Goal: Task Accomplishment & Management: Use online tool/utility

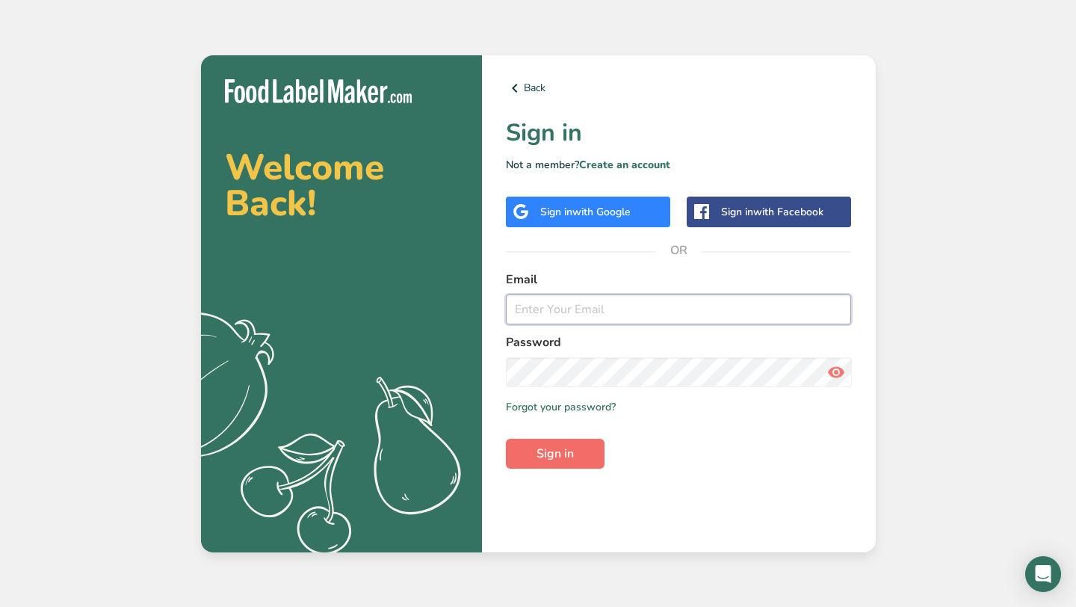
type input "[PERSON_NAME][EMAIL_ADDRESS][DOMAIN_NAME]"
click at [543, 451] on span "Sign in" at bounding box center [554, 453] width 37 height 18
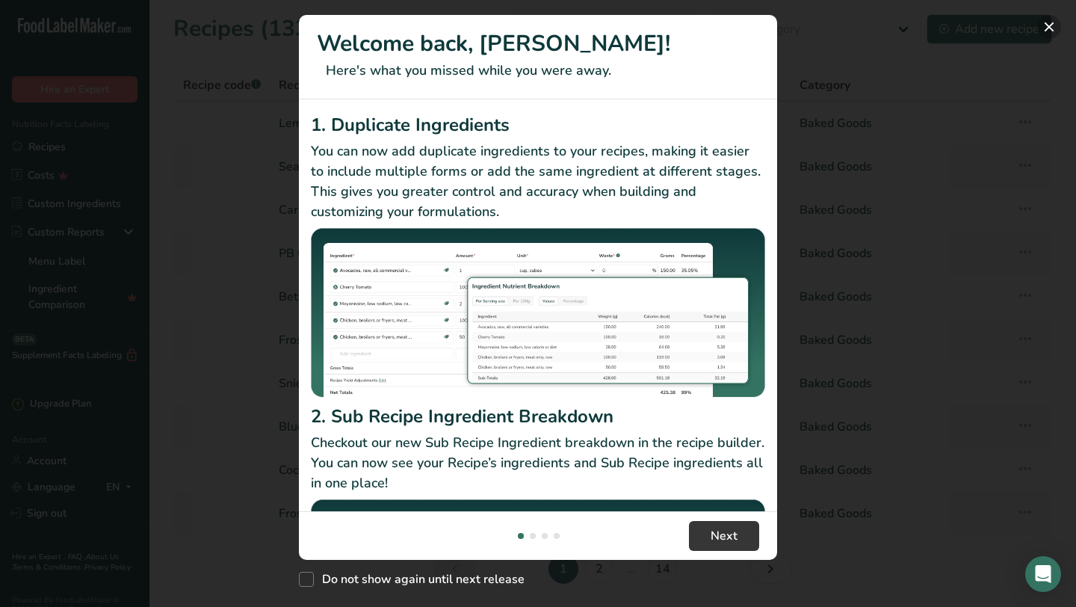
click at [1047, 27] on button "New Features" at bounding box center [1049, 27] width 24 height 24
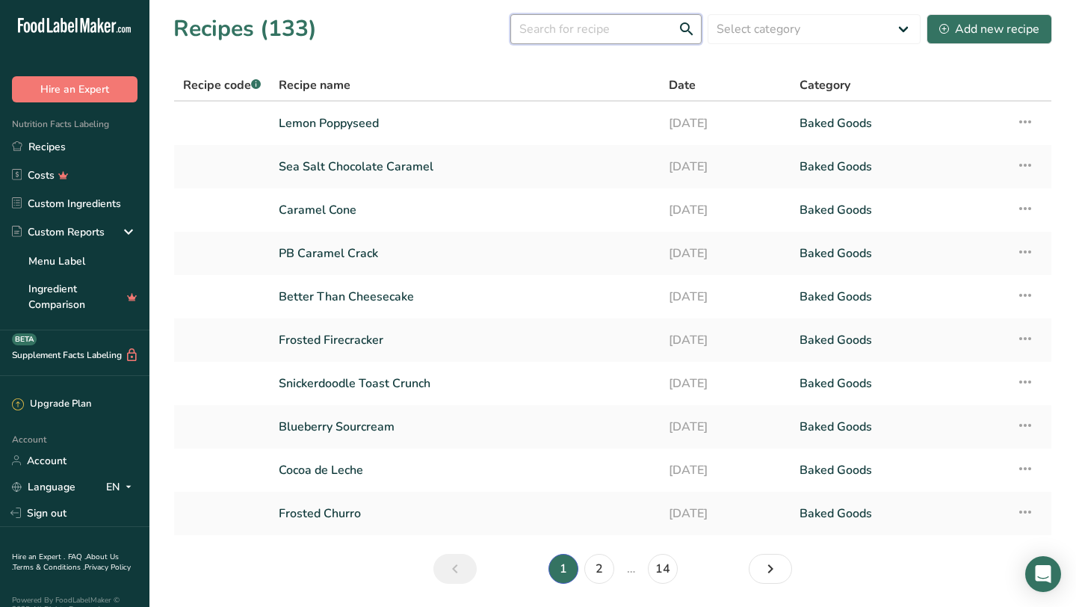
click at [568, 23] on input "text" at bounding box center [605, 29] width 191 height 30
type input "peanut butter cup"
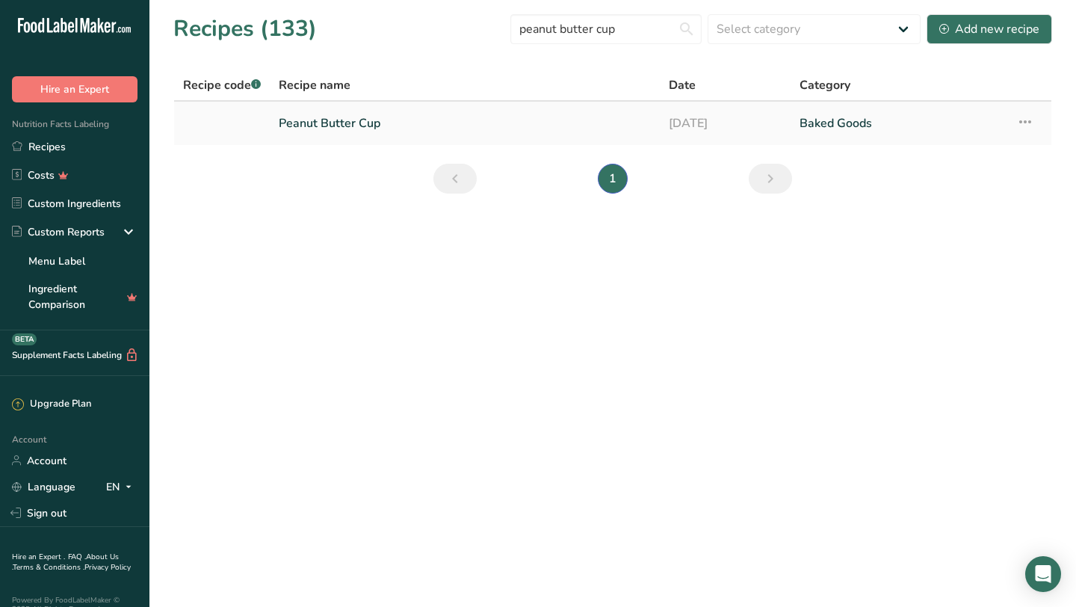
click at [1023, 124] on icon at bounding box center [1025, 121] width 18 height 27
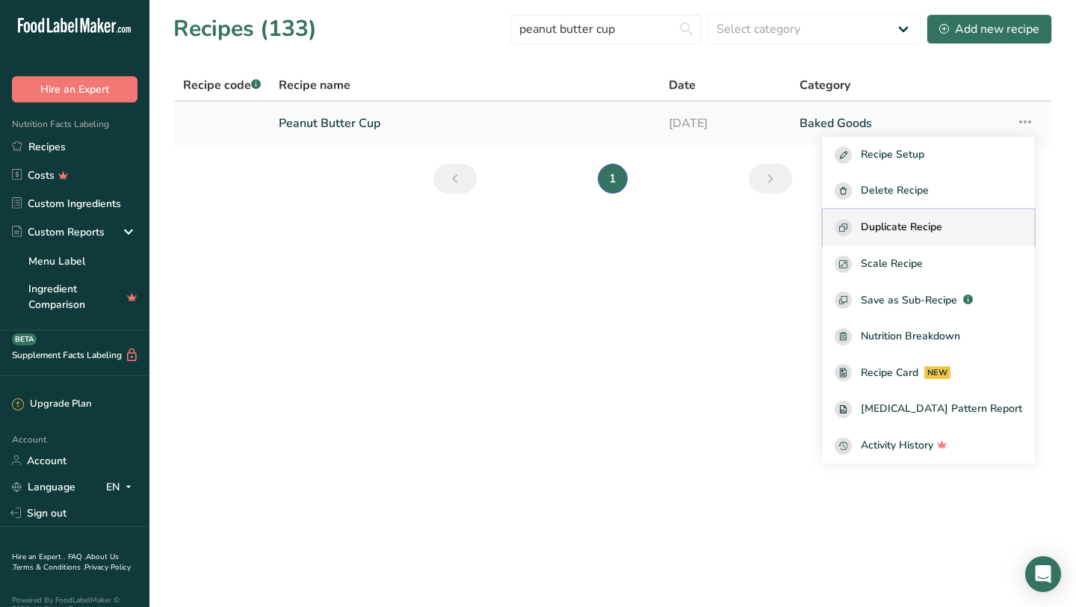
click at [942, 222] on span "Duplicate Recipe" at bounding box center [900, 227] width 81 height 17
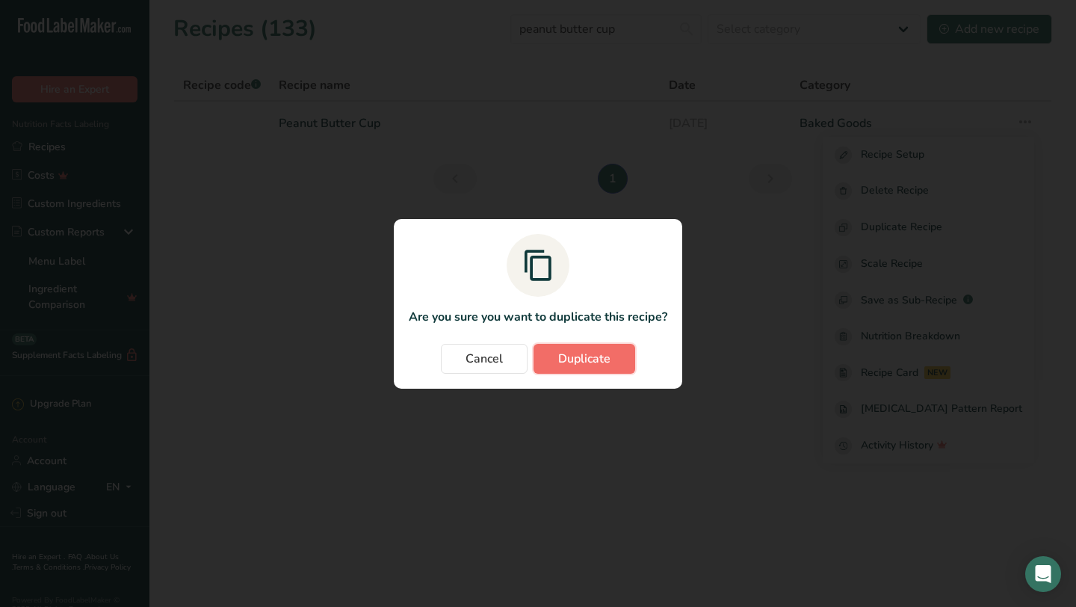
click at [616, 359] on button "Duplicate" at bounding box center [584, 359] width 102 height 30
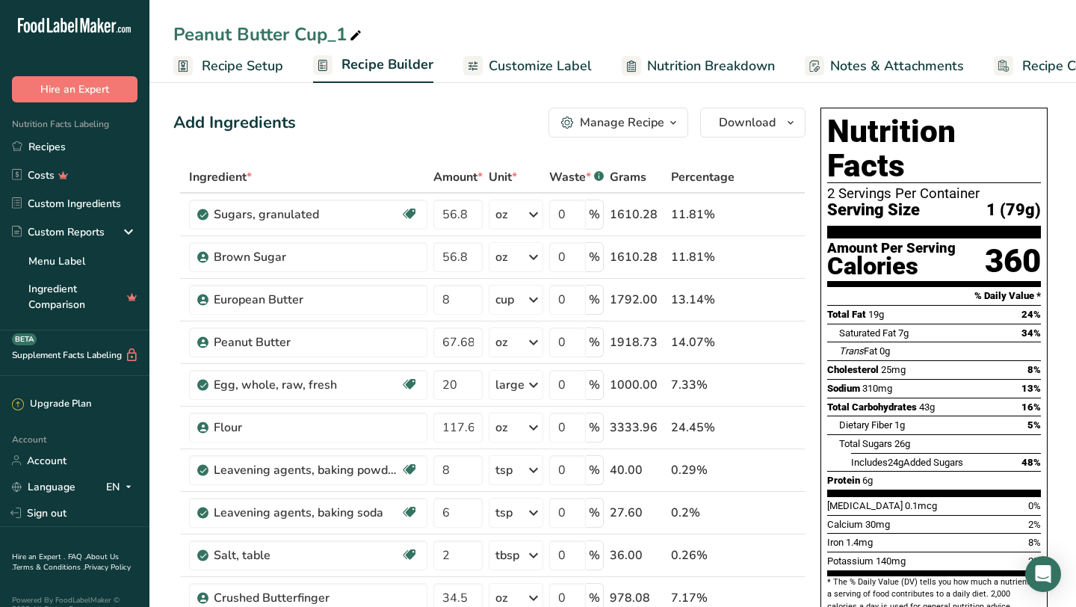
click at [276, 34] on div "Peanut Butter Cup_1" at bounding box center [268, 34] width 191 height 27
click at [276, 34] on input "Peanut Butter Cup_1" at bounding box center [612, 34] width 878 height 27
type input "Butterfinger Blast"
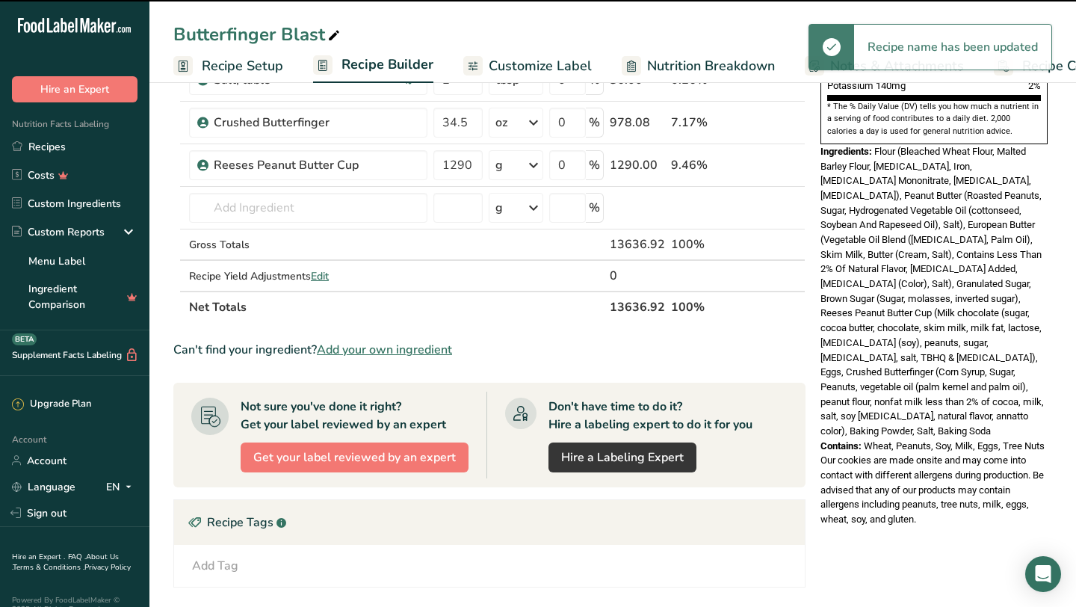
scroll to position [453, 0]
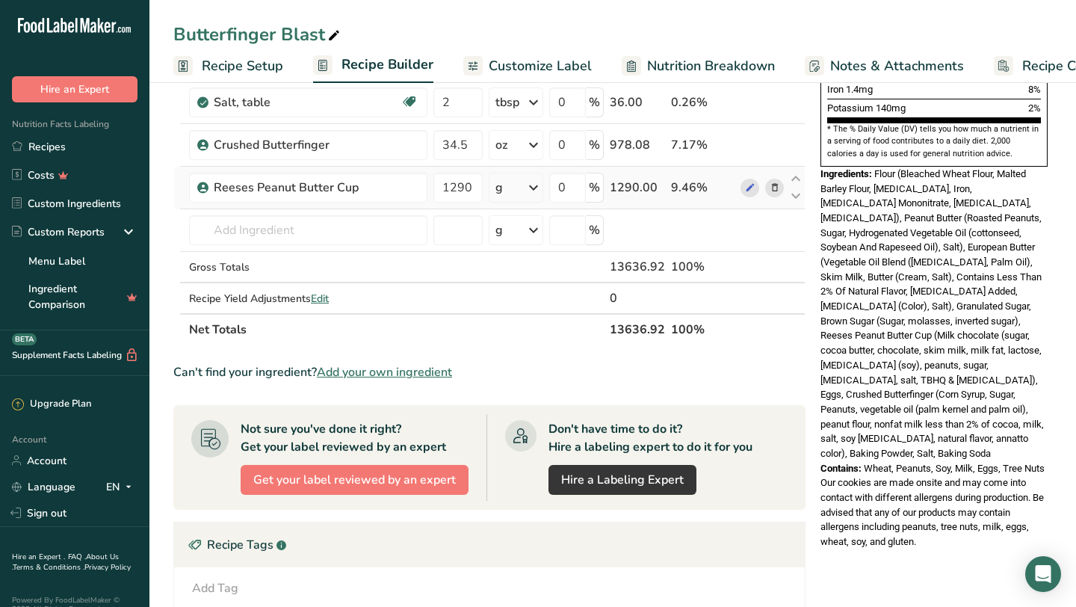
click at [772, 187] on icon at bounding box center [774, 188] width 10 height 16
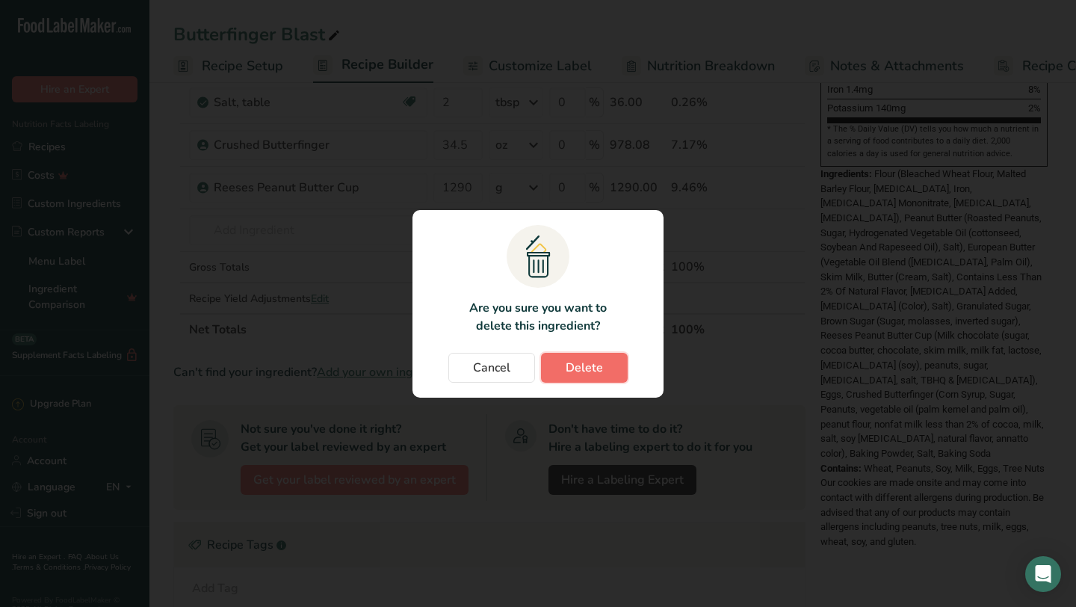
click at [591, 370] on span "Delete" at bounding box center [583, 368] width 37 height 18
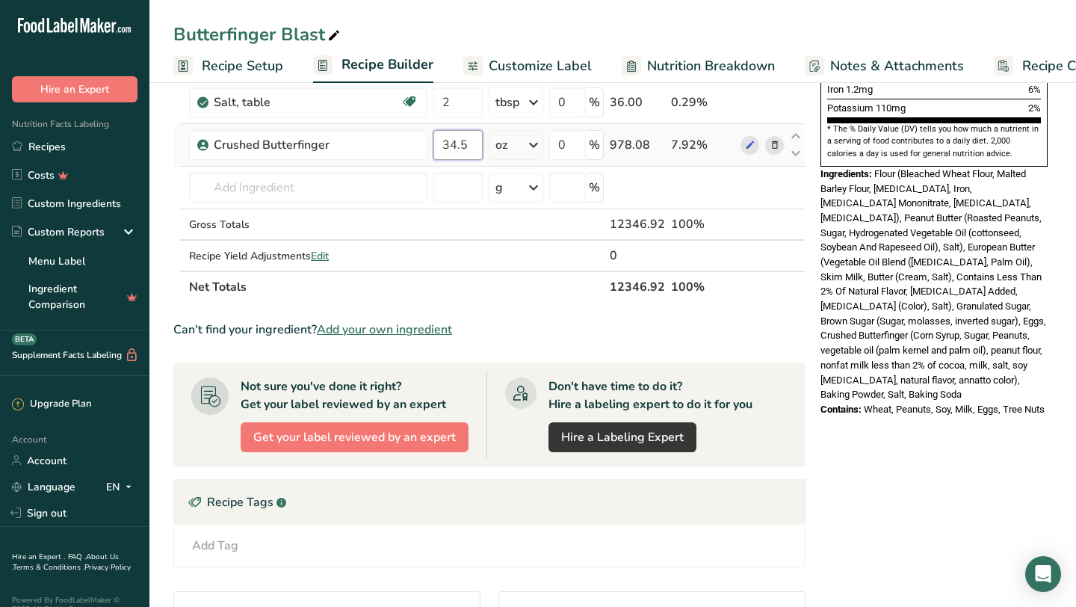
click at [462, 149] on input "34.5" at bounding box center [457, 145] width 49 height 30
type input "64"
click at [416, 144] on div "Ingredient * Amount * Unit * Waste * .a-a{fill:#347362;}.b-a{fill:#fff;} Grams …" at bounding box center [489, 6] width 632 height 594
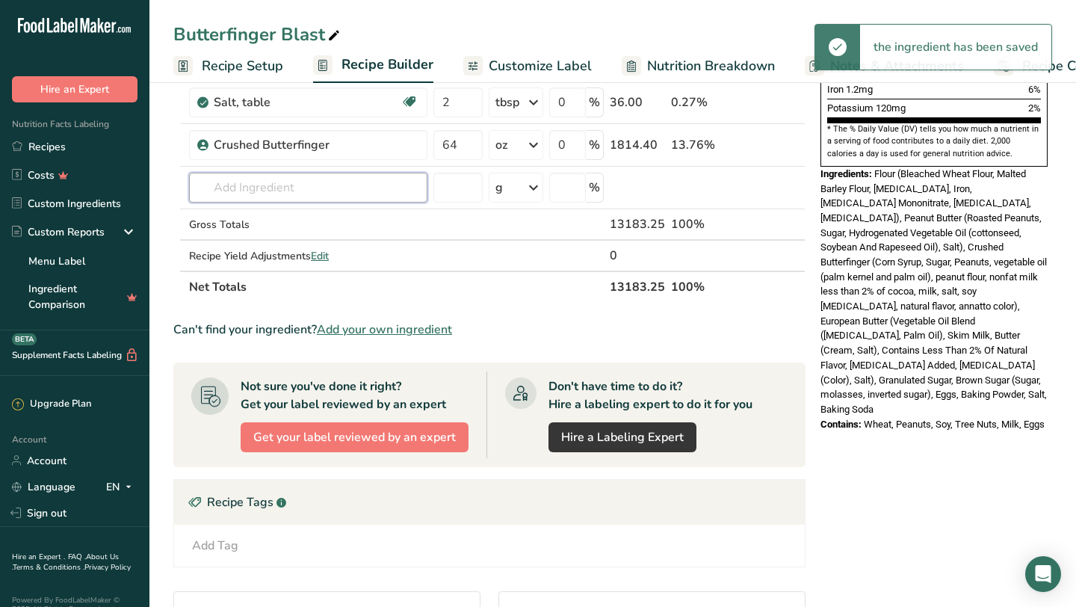
click at [382, 190] on input "text" at bounding box center [308, 188] width 238 height 30
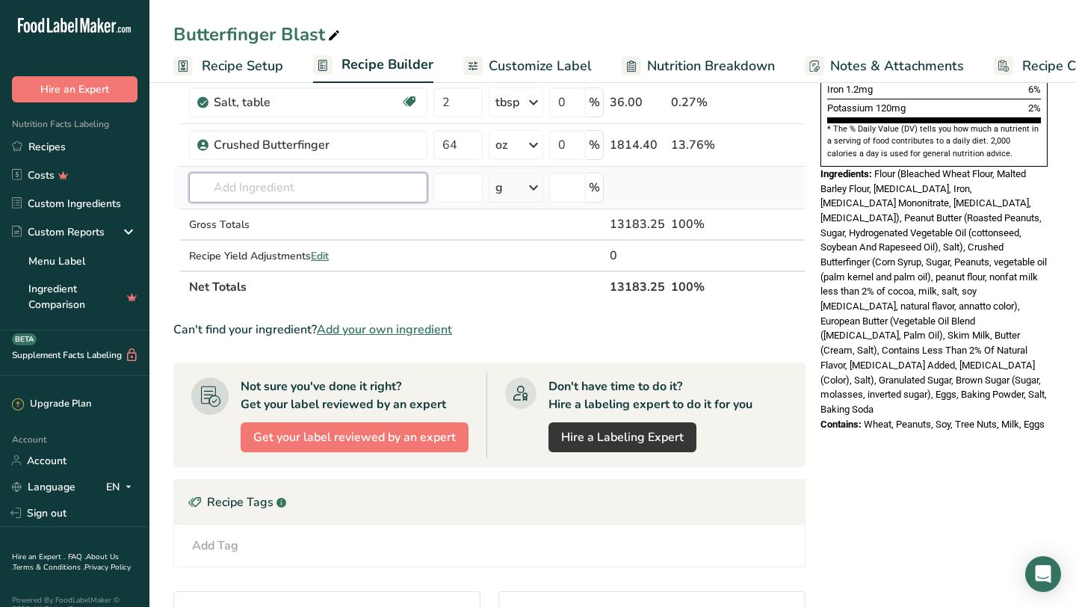
click at [299, 190] on input "text" at bounding box center [308, 188] width 238 height 30
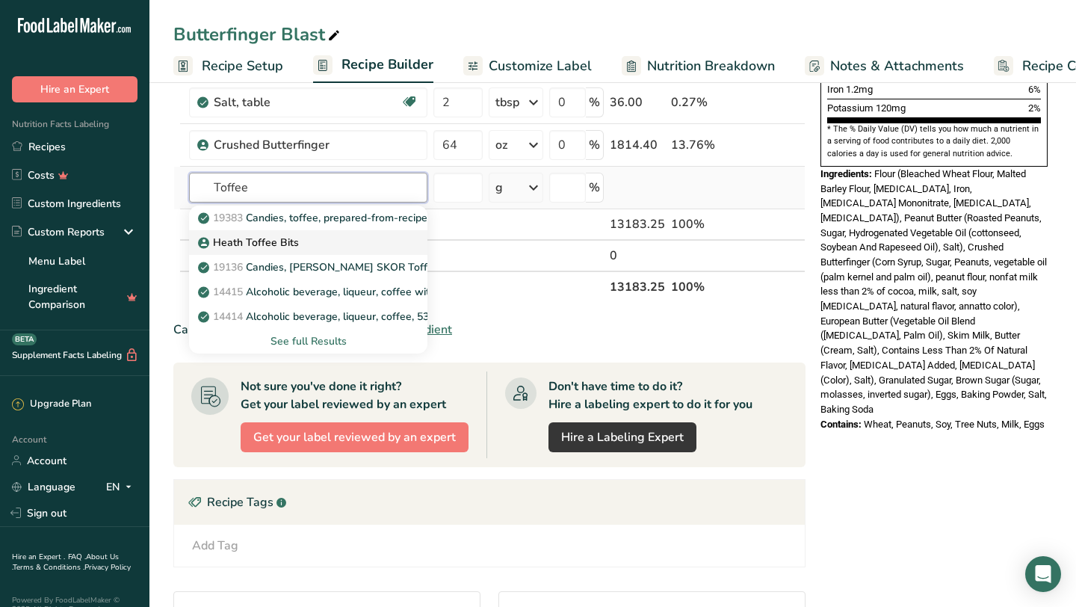
type input "Toffee"
click at [274, 244] on p "Heath Toffee Bits" at bounding box center [250, 243] width 98 height 16
type input "Heath Toffee Bits"
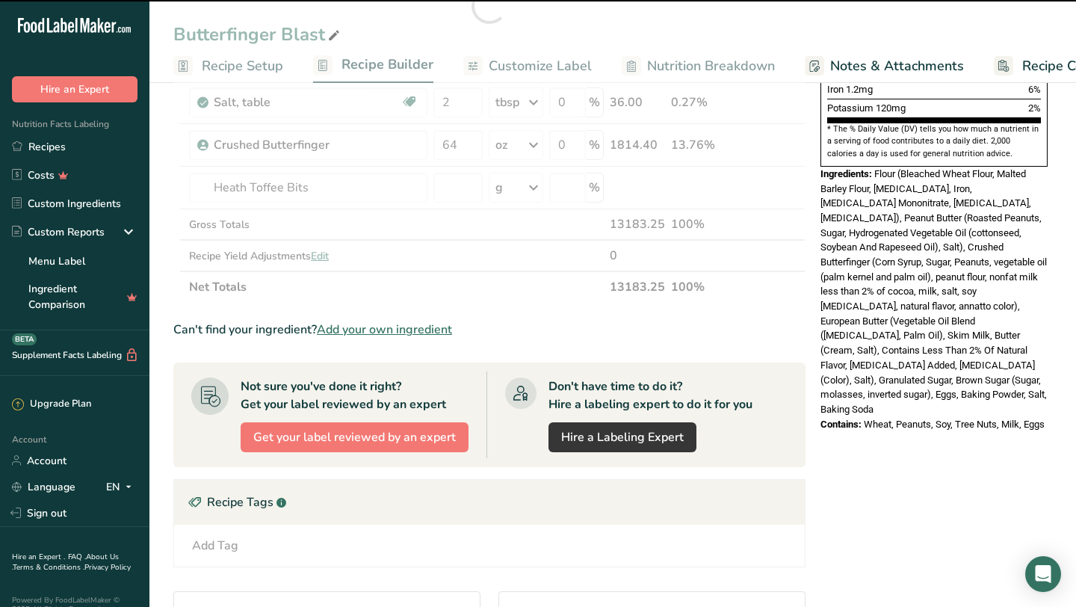
type input "0"
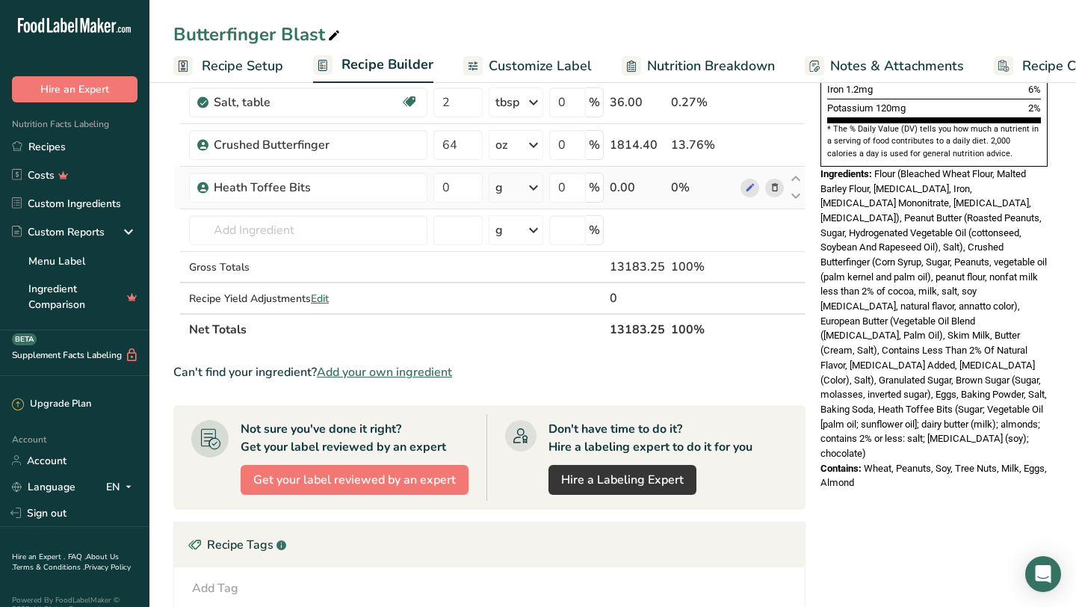
click at [504, 191] on div "g" at bounding box center [515, 188] width 55 height 30
click at [514, 304] on div "See more" at bounding box center [559, 306] width 125 height 16
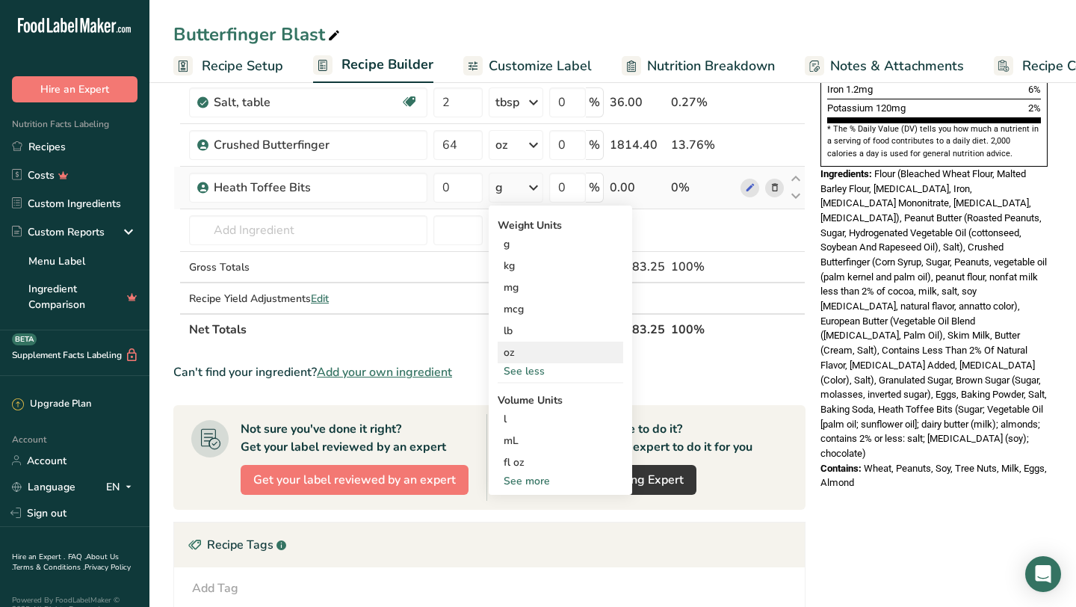
click at [515, 350] on div "oz" at bounding box center [559, 352] width 125 height 22
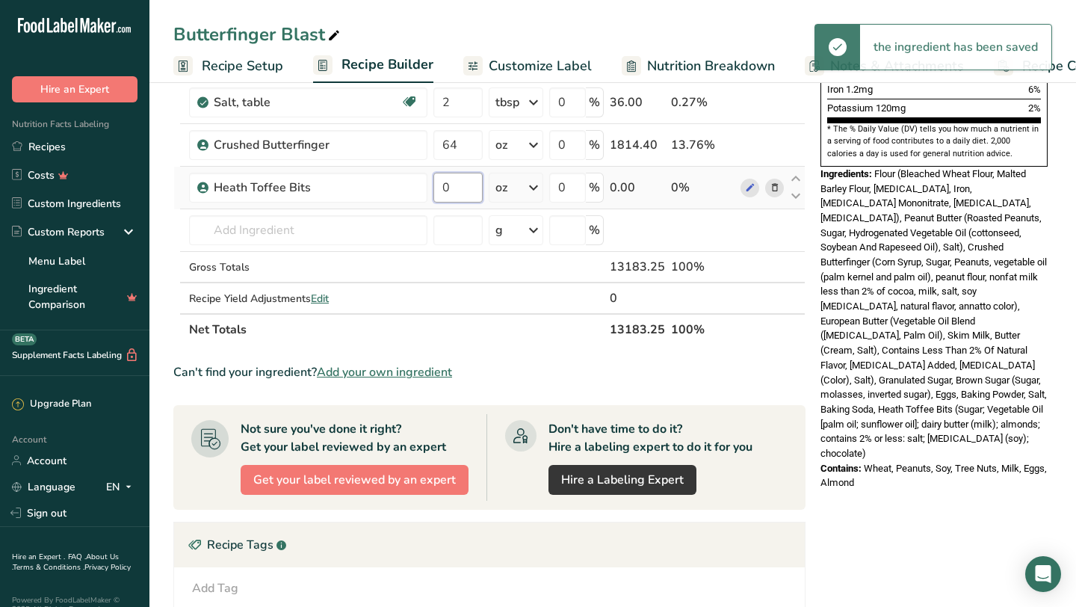
click at [453, 187] on input "0" at bounding box center [457, 188] width 49 height 30
type input "16"
click at [467, 270] on div "Ingredient * Amount * Unit * Waste * .a-a{fill:#347362;}.b-a{fill:#fff;} Grams …" at bounding box center [489, 27] width 632 height 636
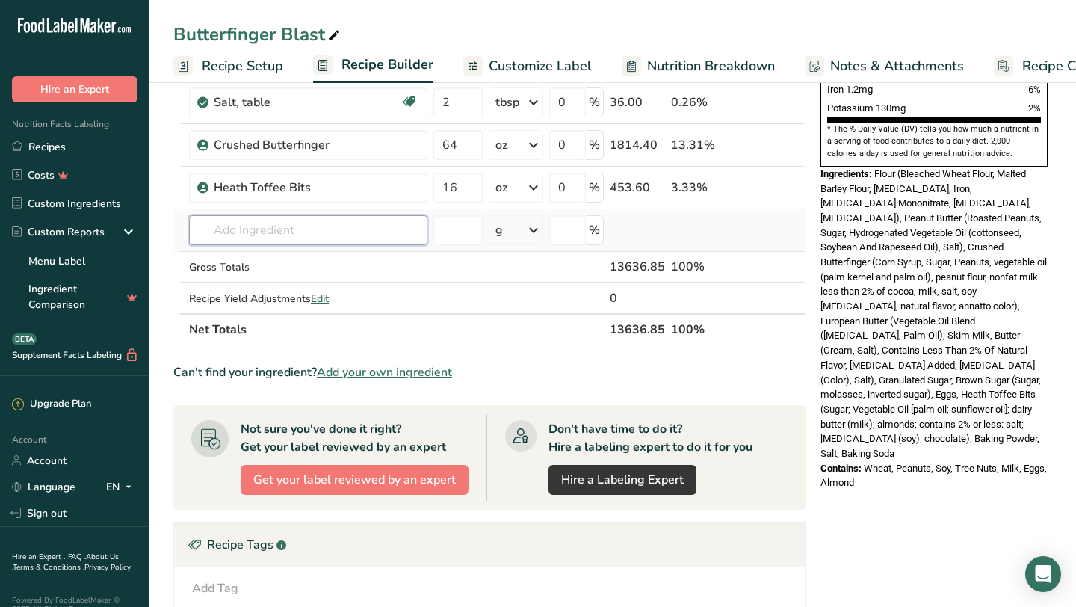
click at [264, 233] on input "text" at bounding box center [308, 230] width 238 height 30
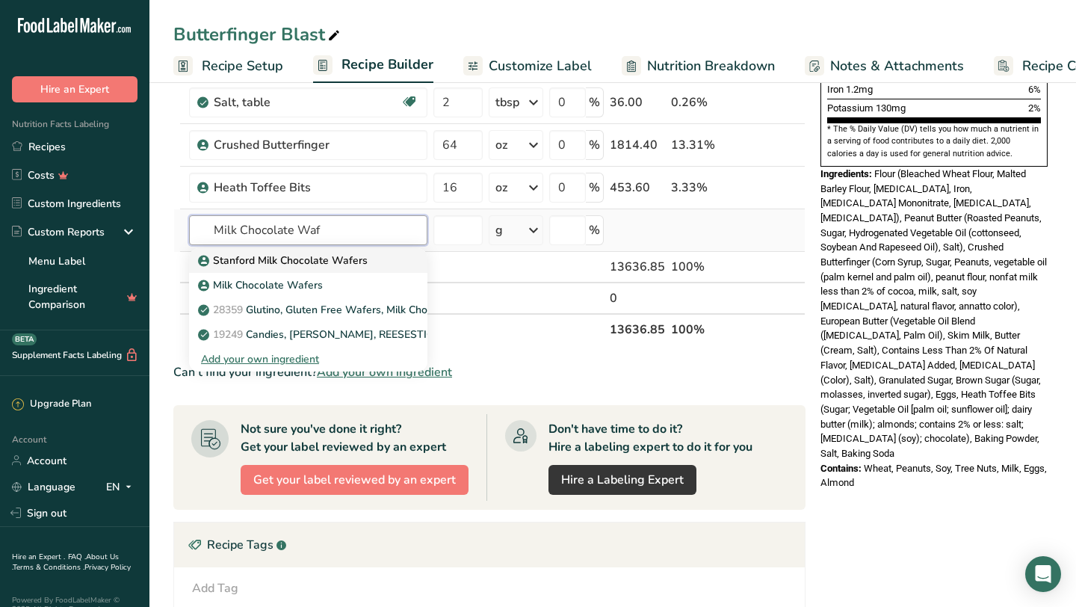
type input "Milk Chocolate Waf"
click at [261, 261] on p "Stanford Milk Chocolate Wafers" at bounding box center [284, 260] width 167 height 16
type input "Stanford Milk Chocolate Wafers"
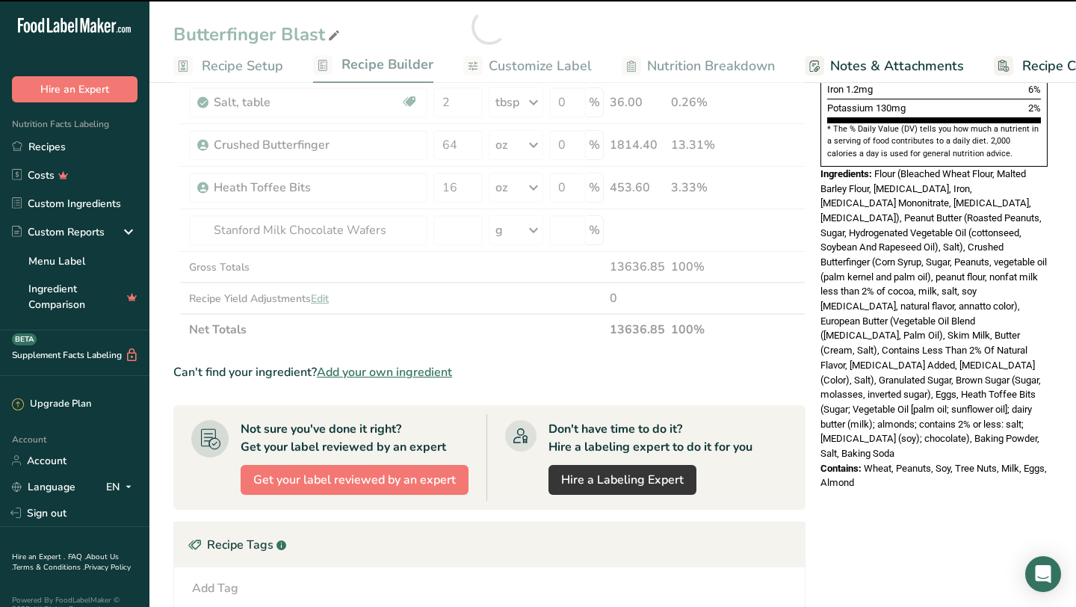
type input "0"
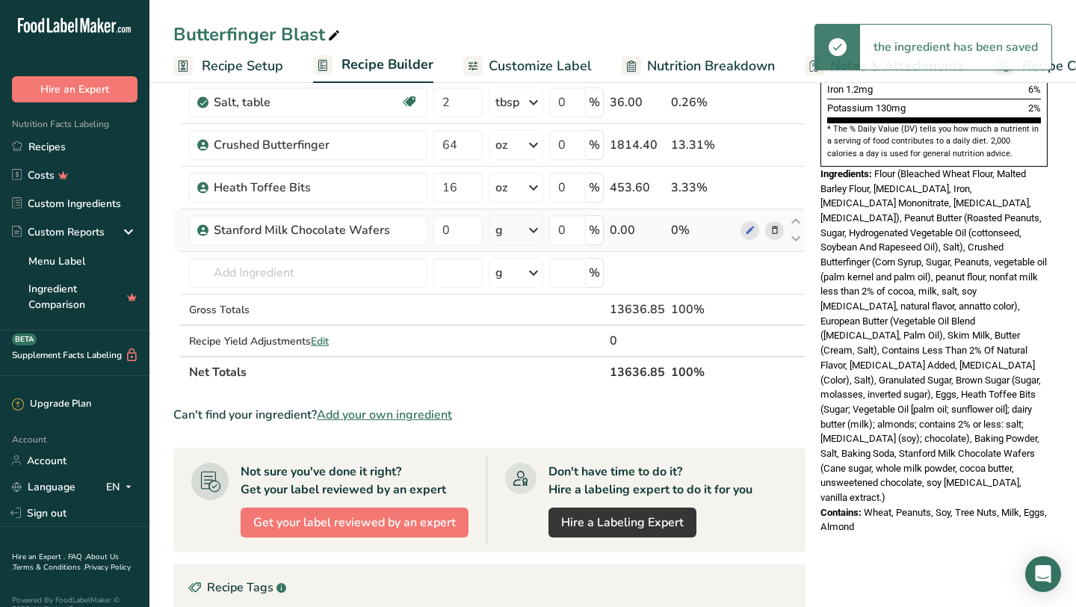
click at [512, 226] on div "g" at bounding box center [515, 230] width 55 height 30
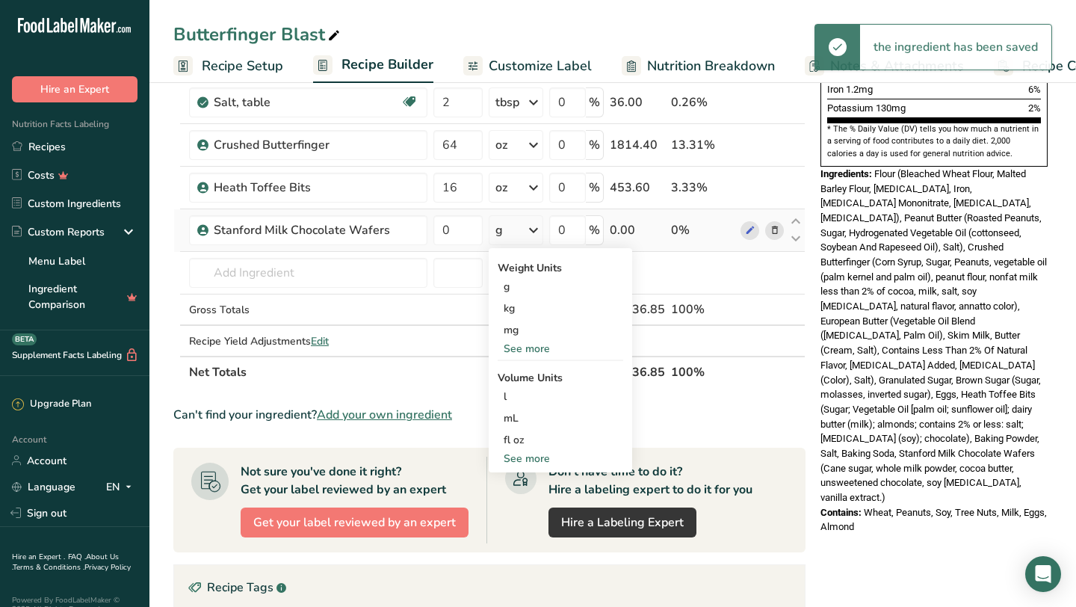
click at [524, 351] on div "See more" at bounding box center [559, 349] width 125 height 16
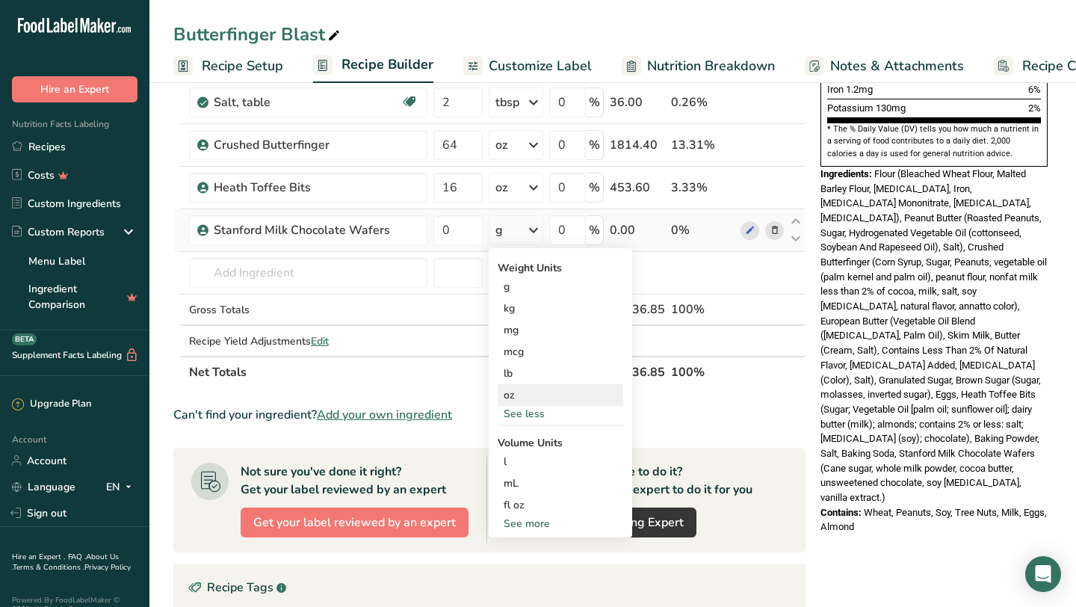
click at [524, 394] on div "oz" at bounding box center [559, 395] width 125 height 22
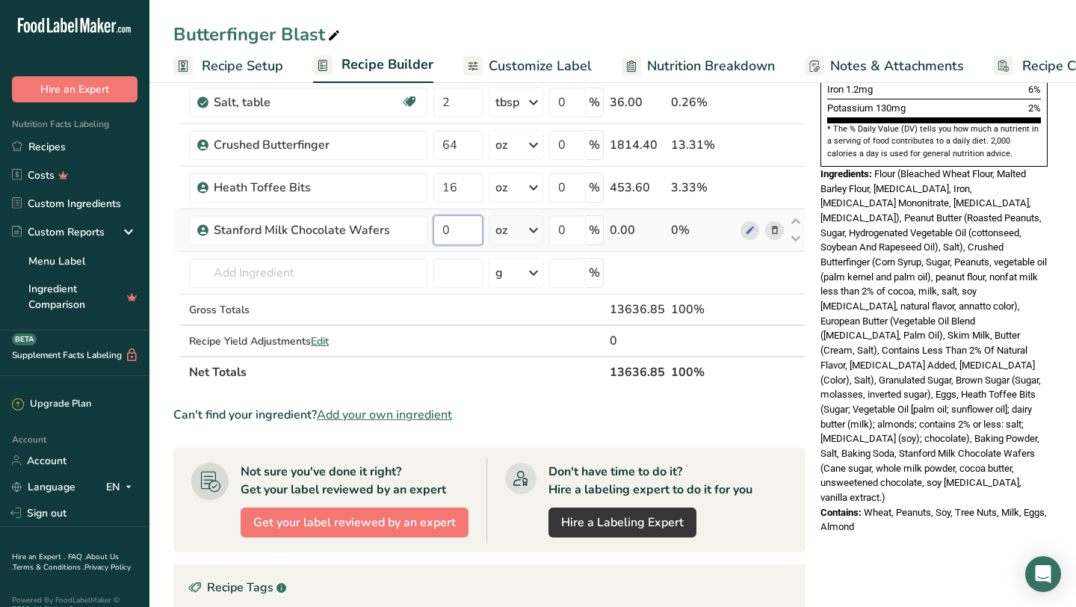
click at [456, 229] on input "0" at bounding box center [457, 230] width 49 height 30
type input "26.4"
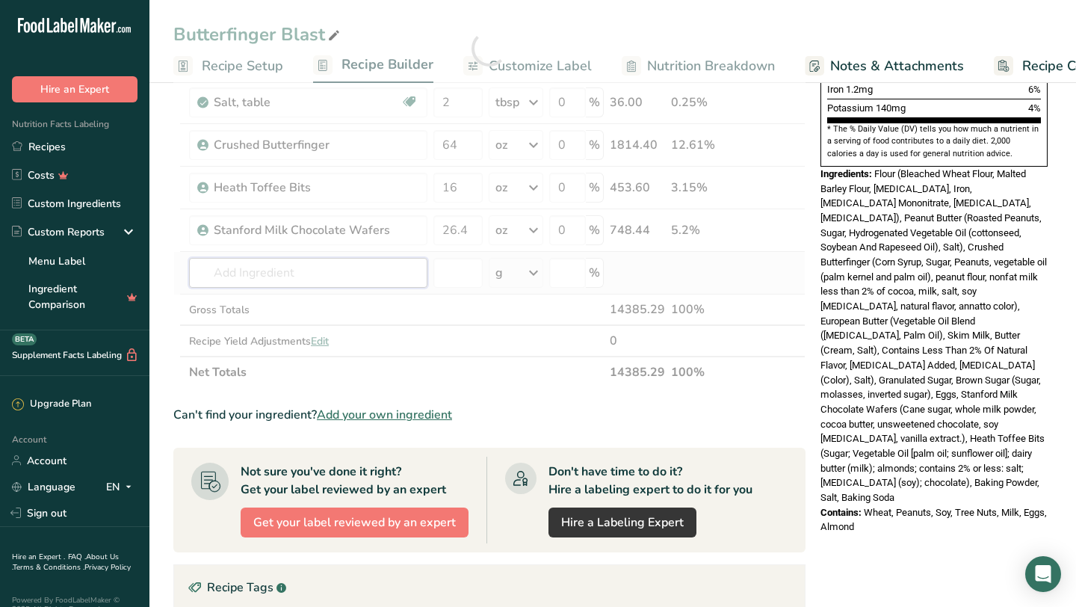
click at [327, 273] on div "Ingredient * Amount * Unit * Waste * .a-a{fill:#347362;}.b-a{fill:#fff;} Grams …" at bounding box center [489, 48] width 632 height 679
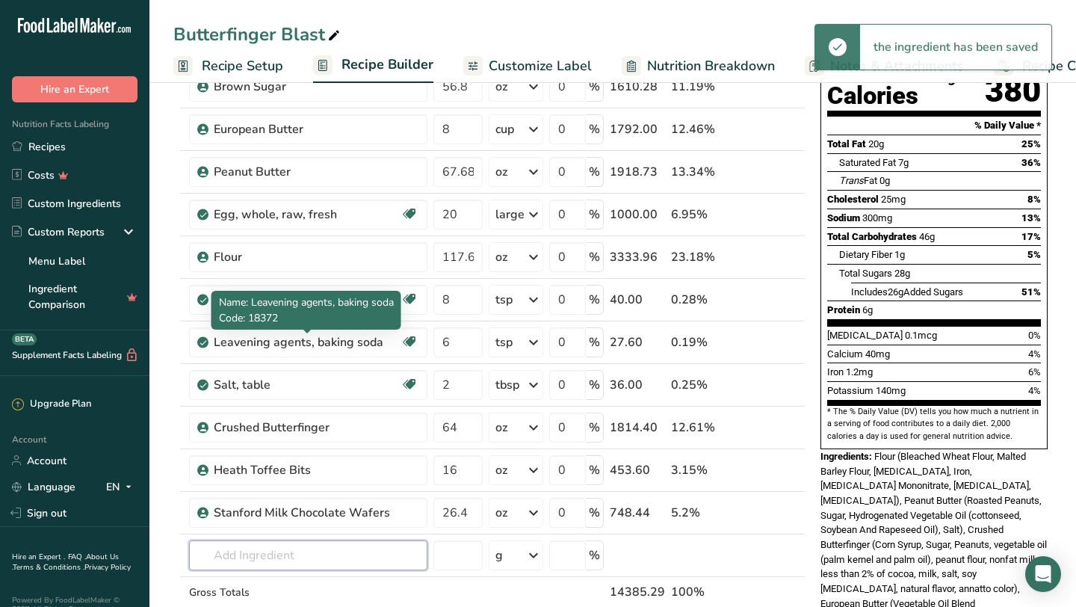
scroll to position [170, 0]
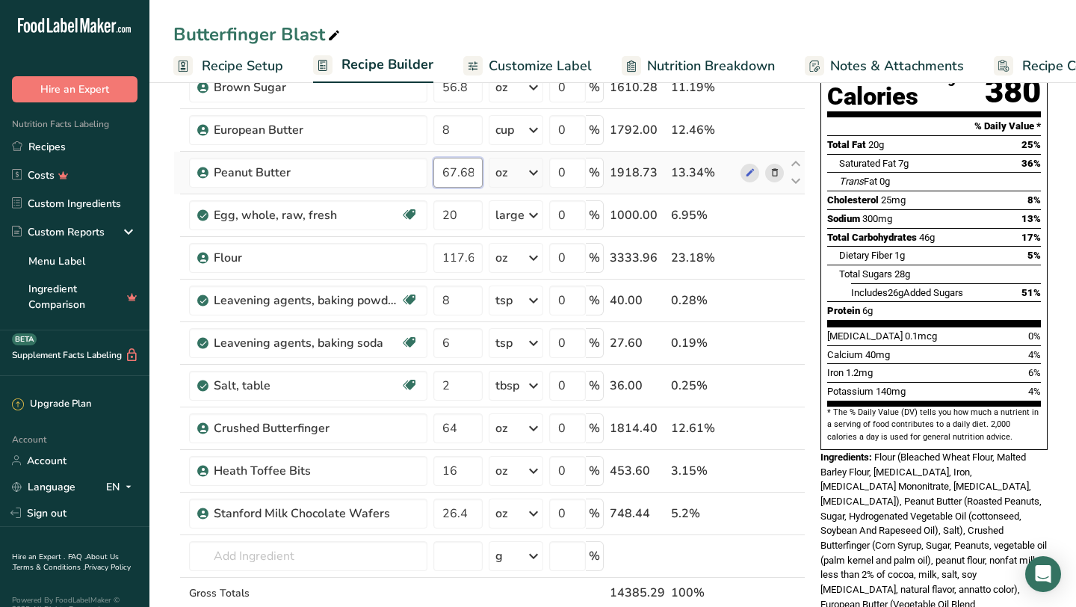
click at [453, 172] on input "67.68" at bounding box center [457, 173] width 49 height 30
type input "94.08"
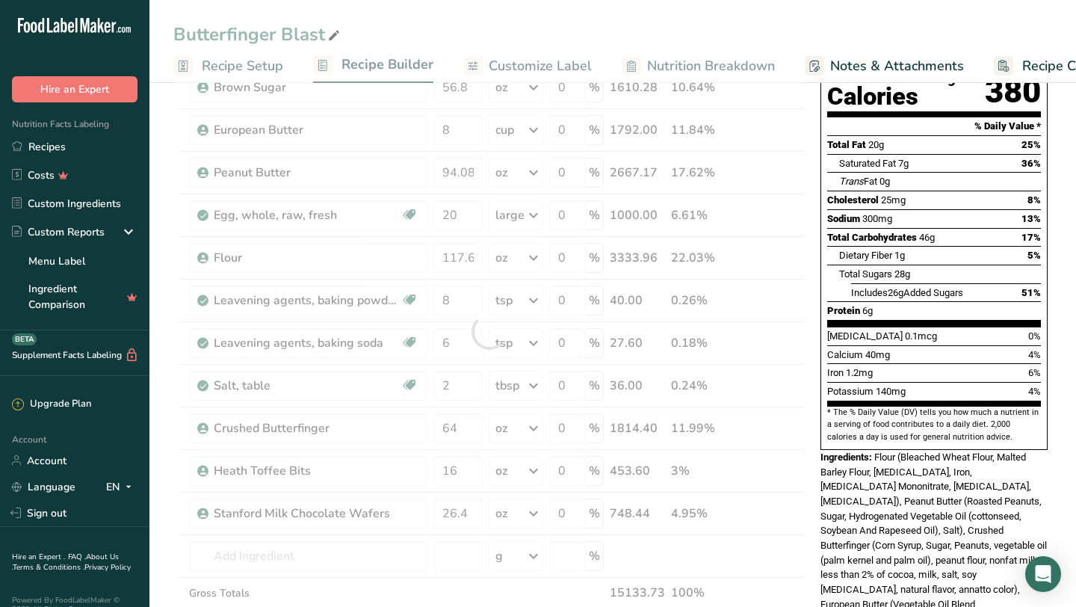
click at [860, 459] on div "Ingredients: Flour (Bleached Wheat Flour, Malted Barley Flour, [MEDICAL_DATA], …" at bounding box center [933, 619] width 227 height 338
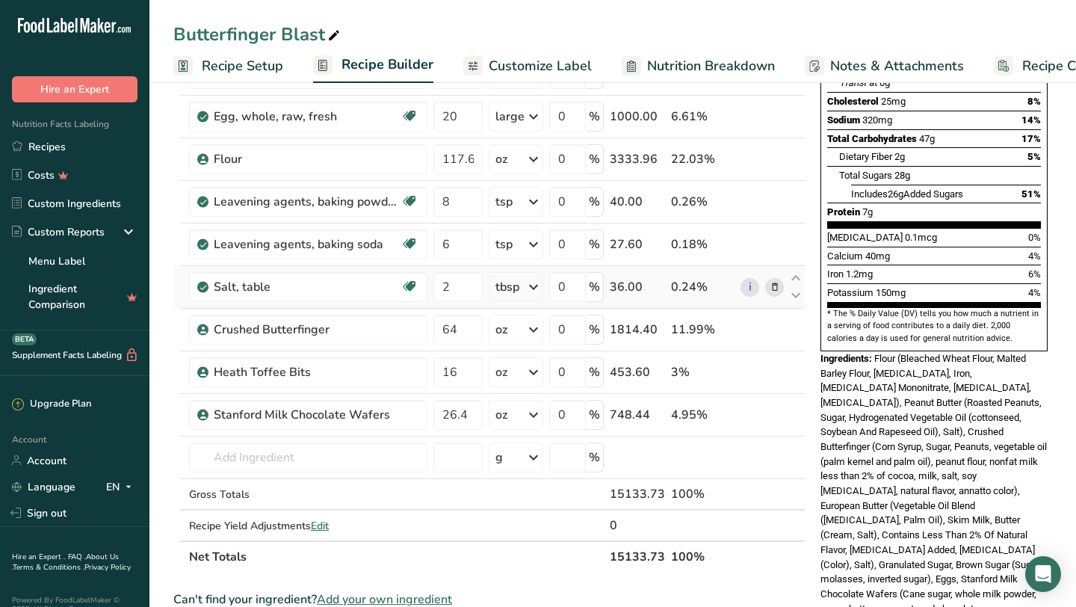
scroll to position [267, 0]
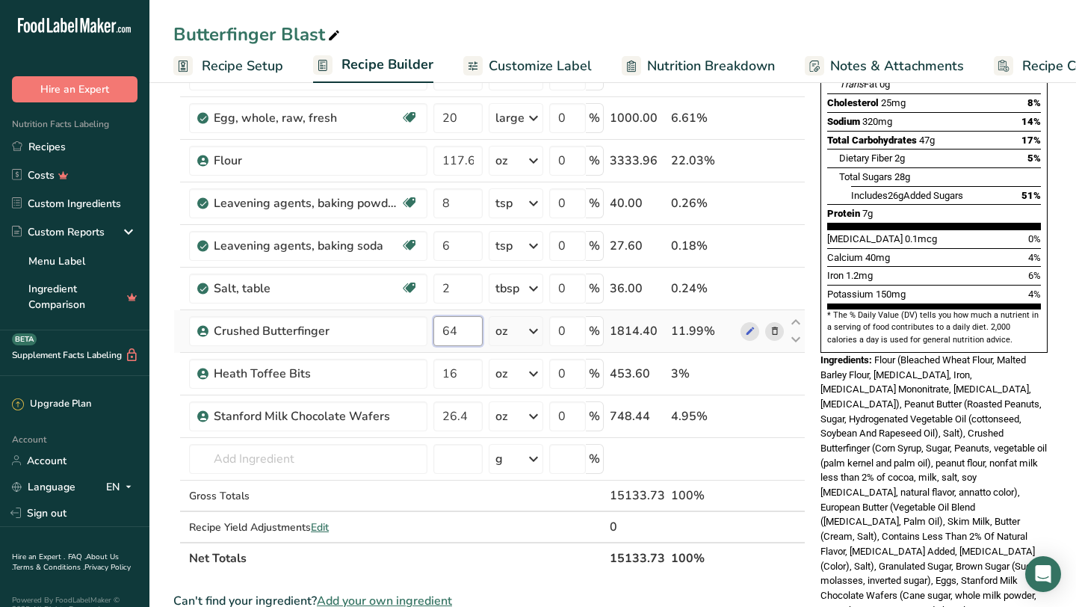
click at [458, 335] on input "64" at bounding box center [457, 331] width 49 height 30
type input "84"
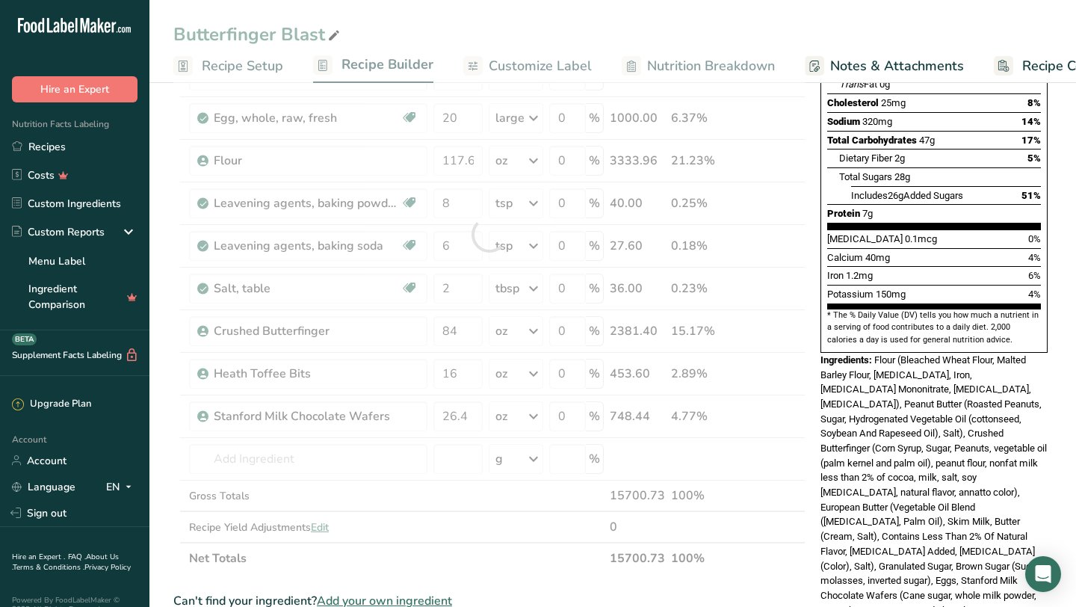
click at [923, 487] on span "Flour (Bleached Wheat Flour, Malted Barley Flour, [MEDICAL_DATA], Iron, [MEDICA…" at bounding box center [933, 521] width 226 height 335
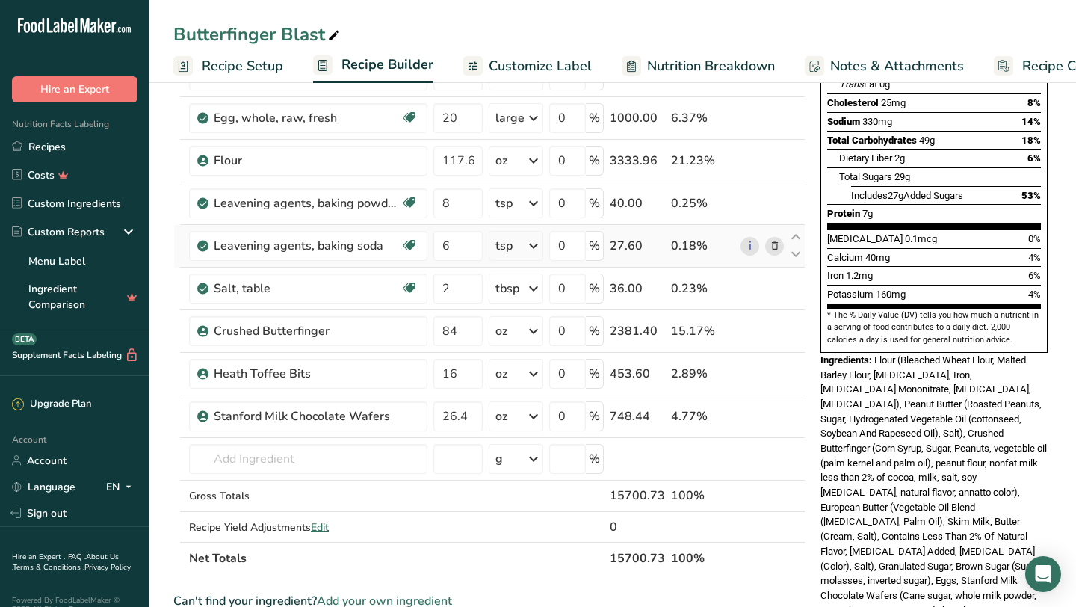
scroll to position [0, 0]
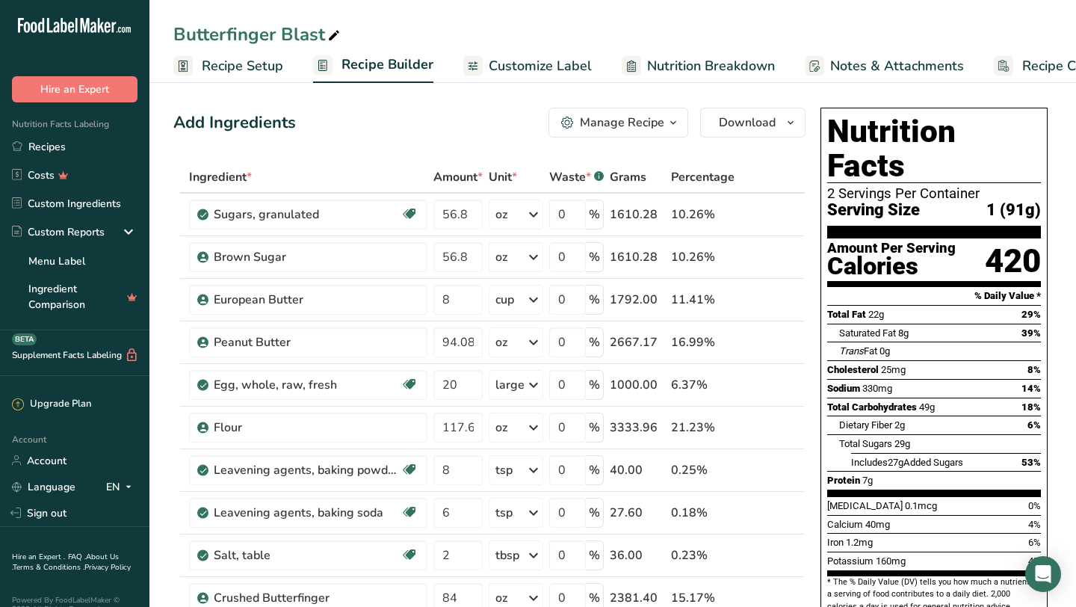
click at [566, 64] on span "Customize Label" at bounding box center [539, 66] width 103 height 20
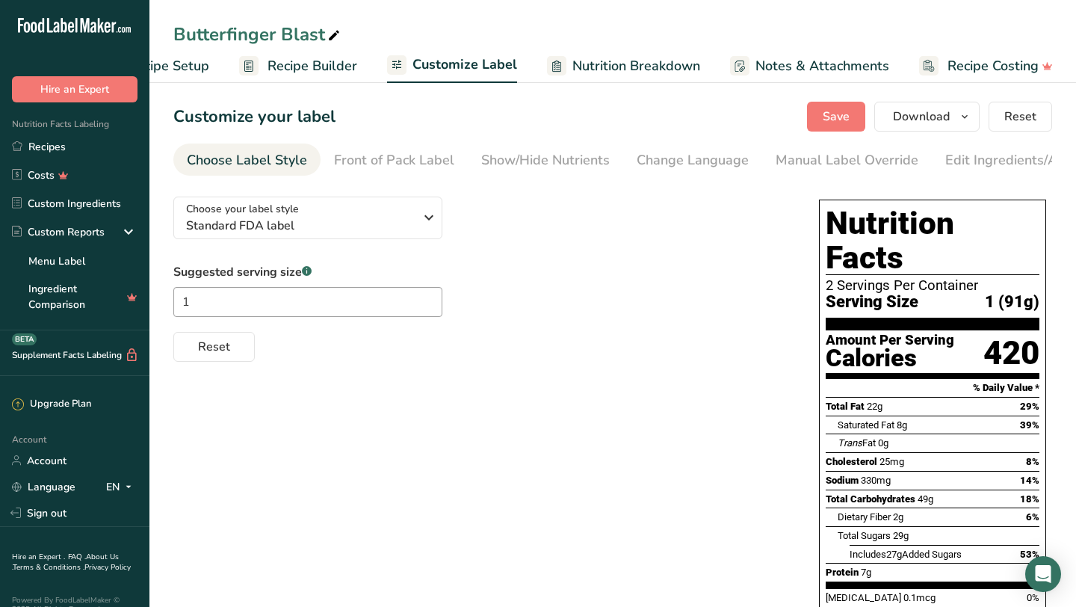
scroll to position [0, 75]
click at [984, 164] on div "Edit Ingredients/Allergens List" at bounding box center [1040, 160] width 190 height 20
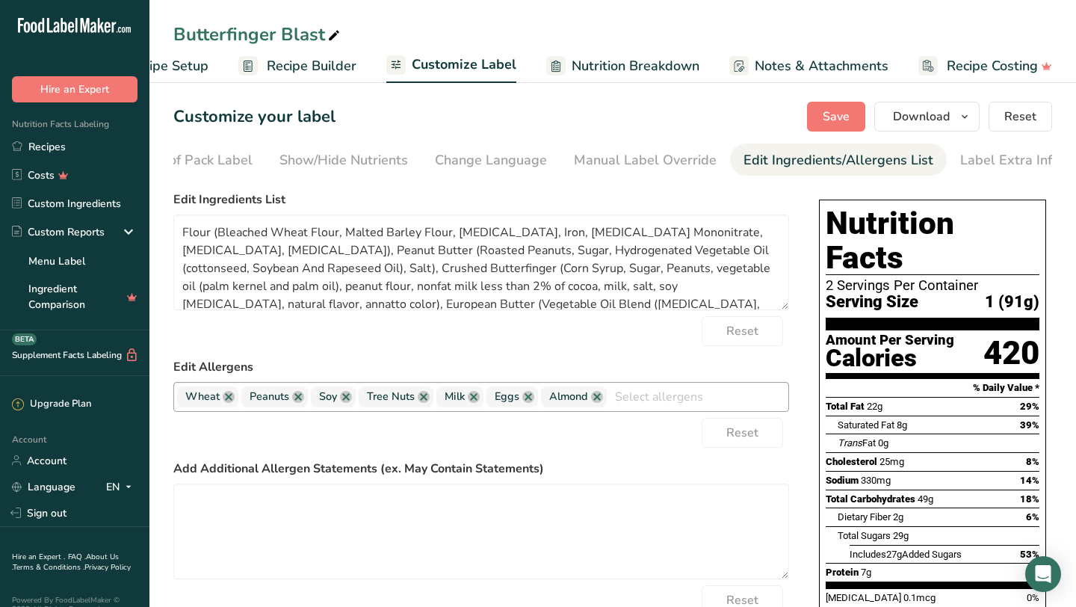
scroll to position [0, 207]
click at [483, 506] on textarea at bounding box center [480, 531] width 615 height 96
paste textarea "Our cookies are made onsite and may come into contact with different allergens …"
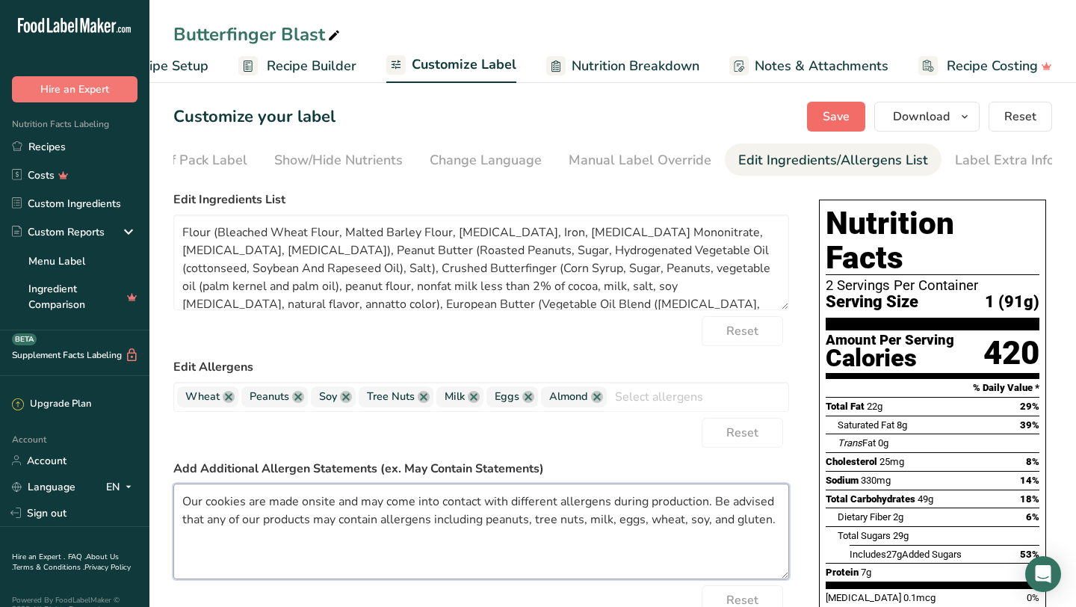
type textarea "Our cookies are made onsite and may come into contact with different allergens …"
click at [842, 113] on span "Save" at bounding box center [835, 117] width 27 height 18
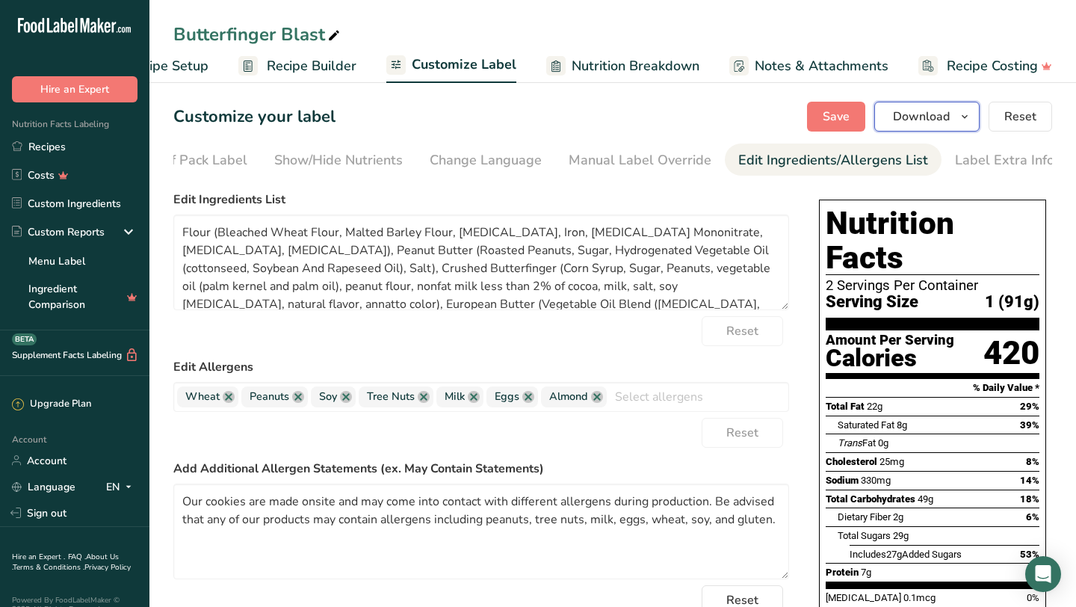
click at [910, 122] on span "Download" at bounding box center [921, 117] width 57 height 18
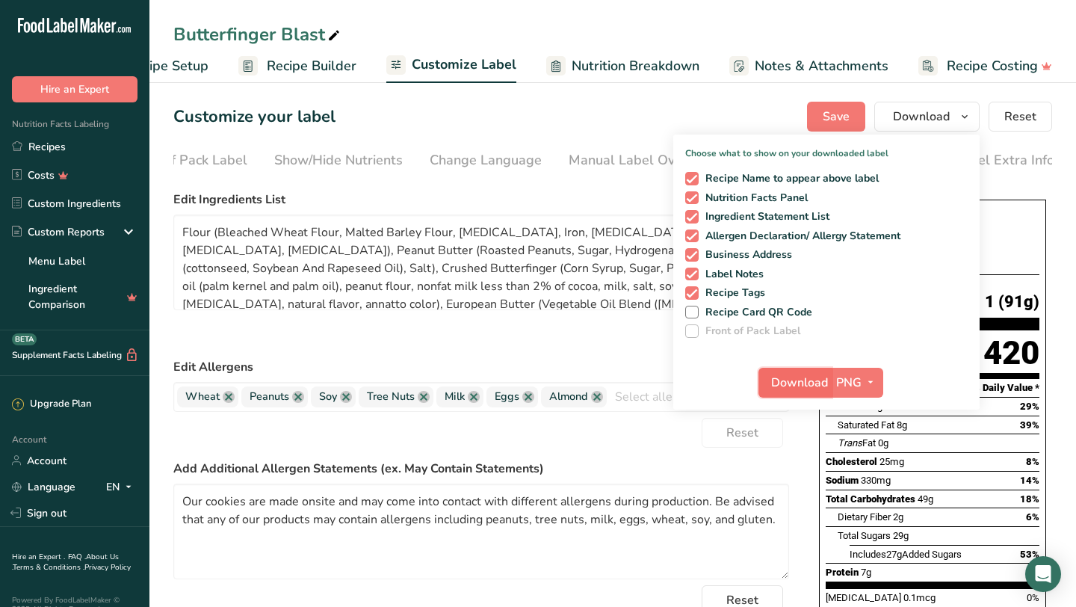
click at [813, 381] on span "Download" at bounding box center [799, 382] width 57 height 18
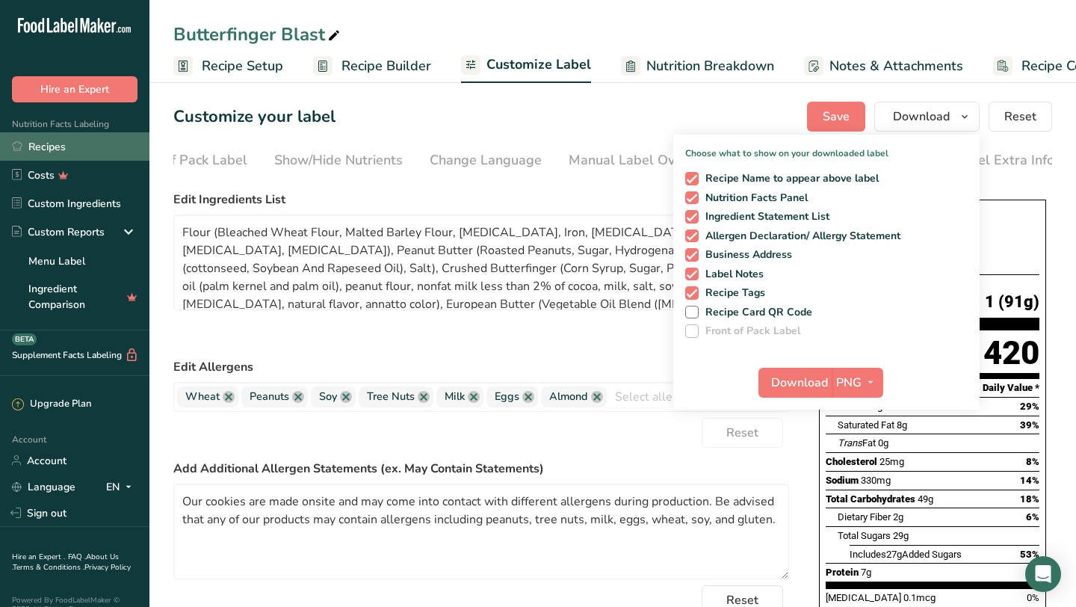
click at [69, 142] on link "Recipes" at bounding box center [74, 146] width 149 height 28
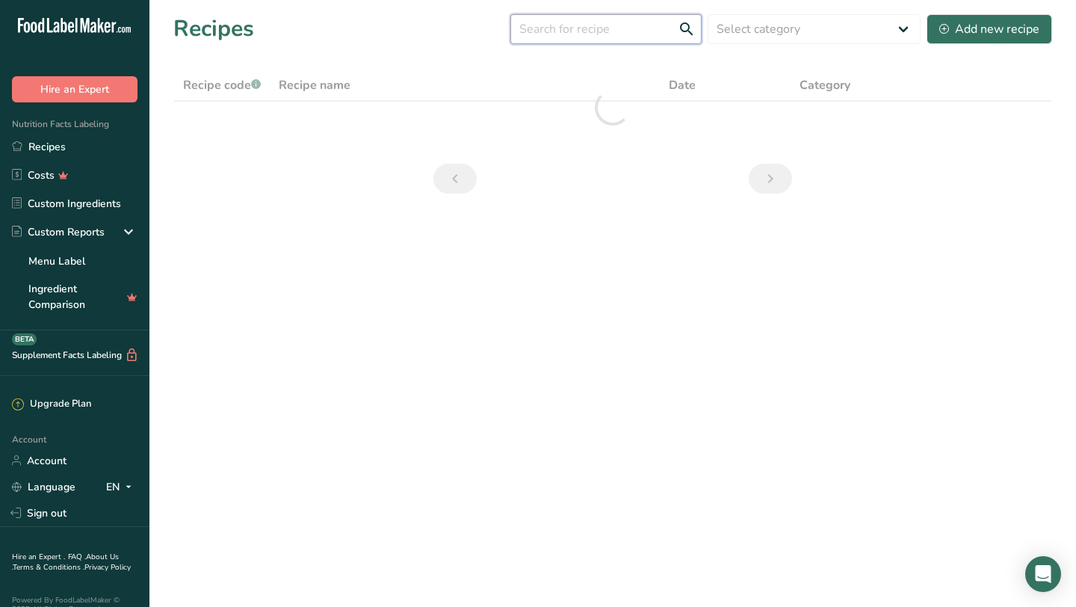
click at [613, 38] on input "text" at bounding box center [605, 29] width 191 height 30
type input "cookie monster"
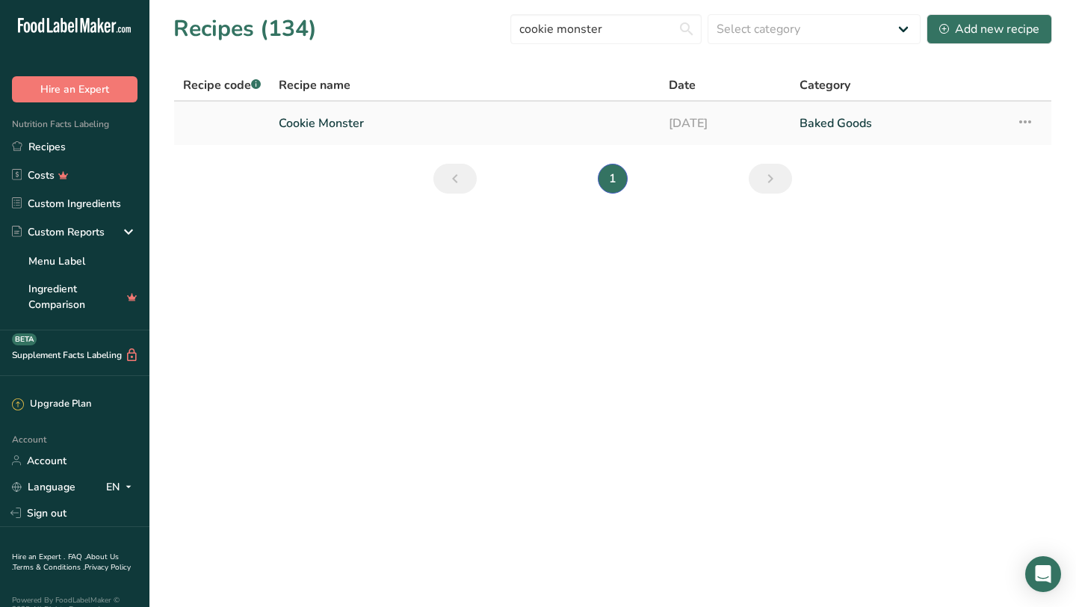
click at [318, 131] on link "Cookie Monster" at bounding box center [465, 123] width 372 height 31
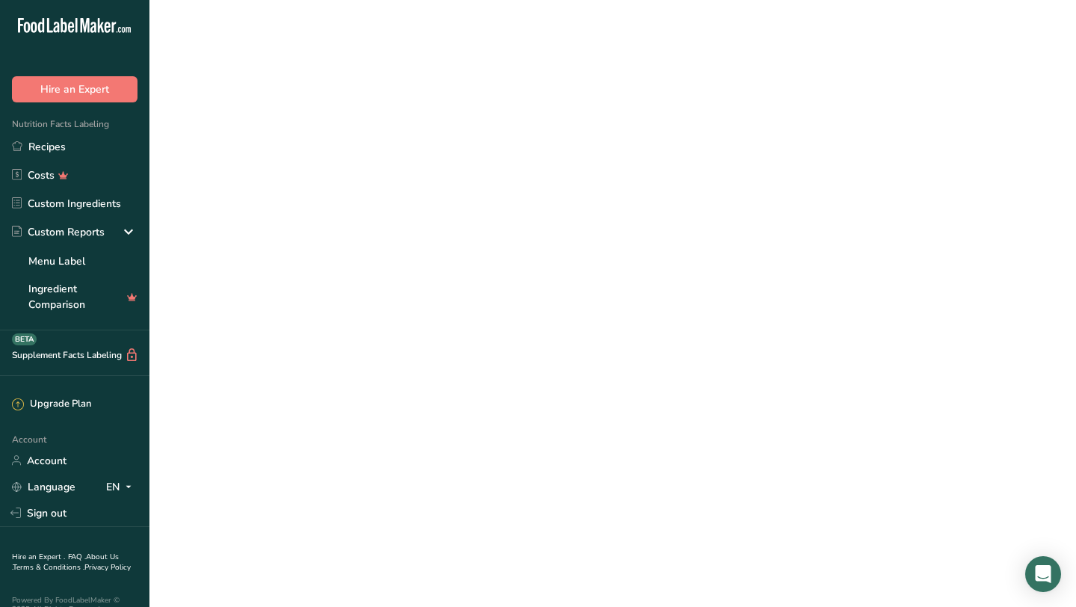
click at [318, 131] on link "Cookie Monster" at bounding box center [465, 123] width 372 height 31
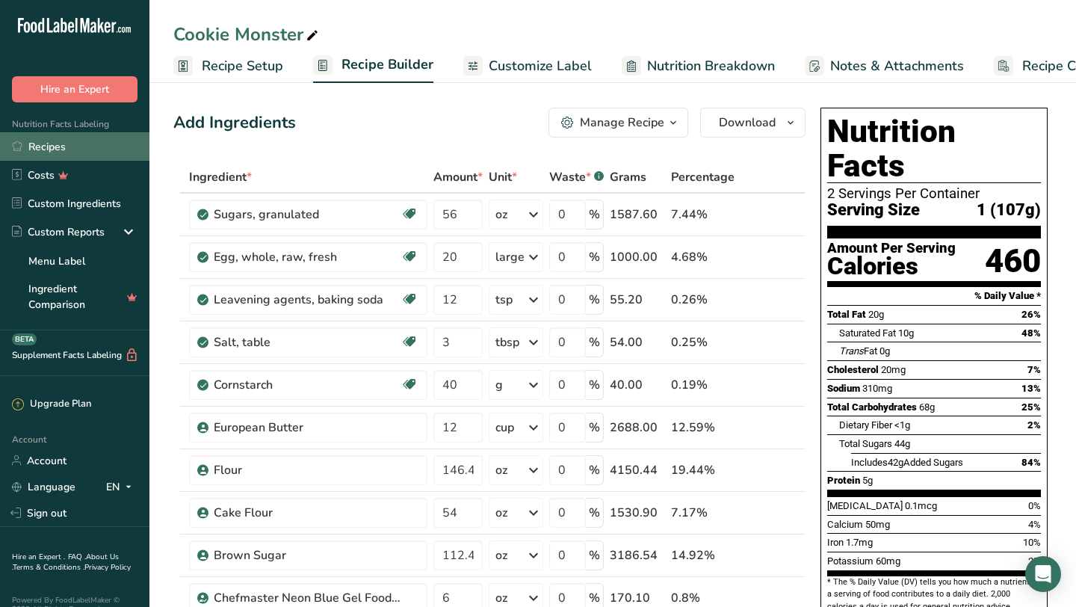
click at [55, 145] on link "Recipes" at bounding box center [74, 146] width 149 height 28
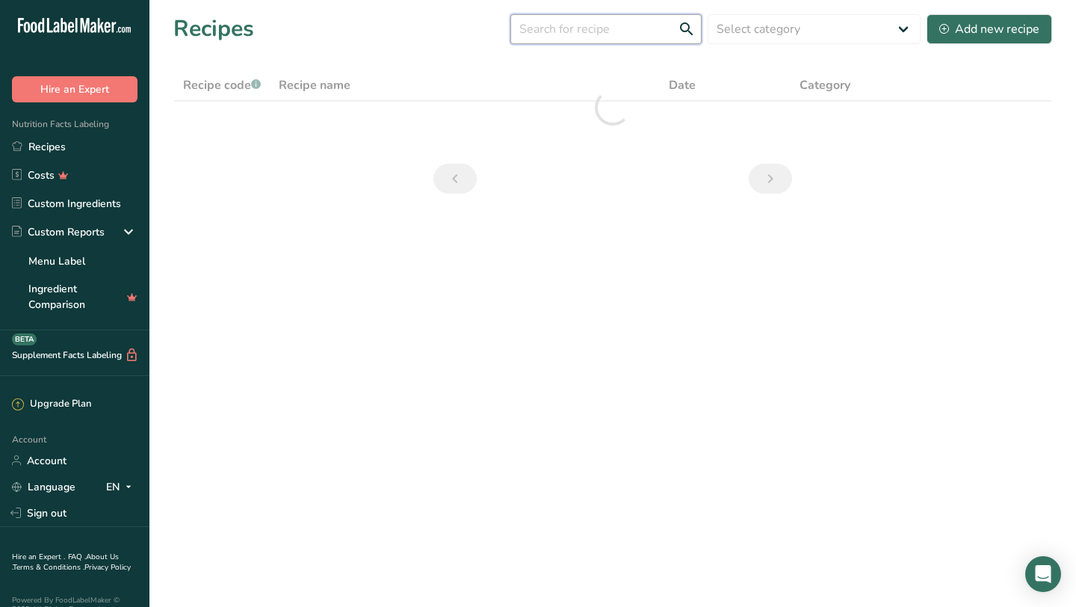
click at [572, 31] on input "text" at bounding box center [605, 29] width 191 height 30
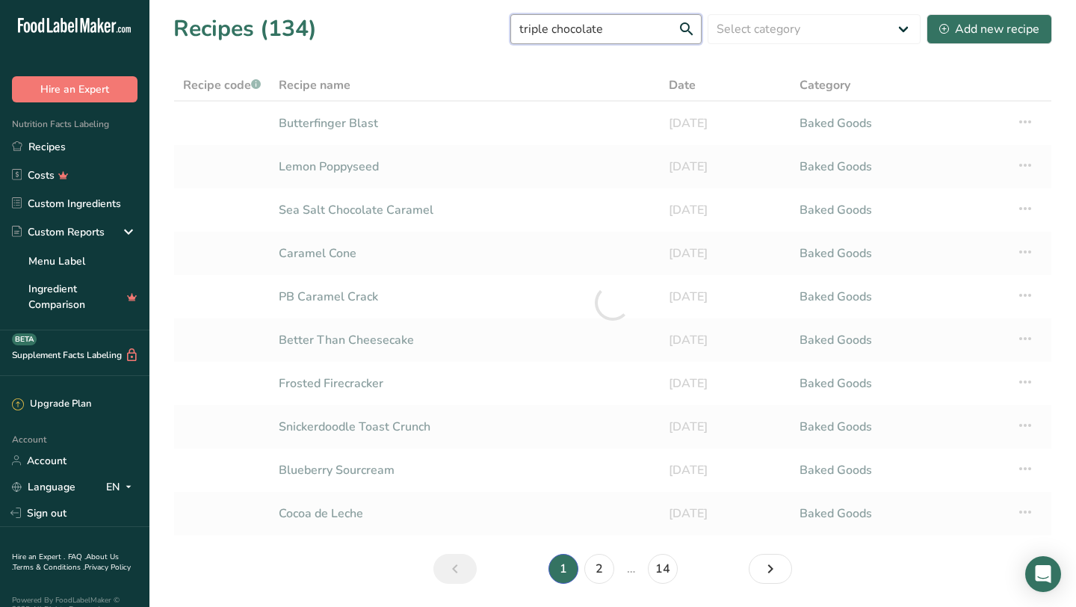
type input "triple chocolate"
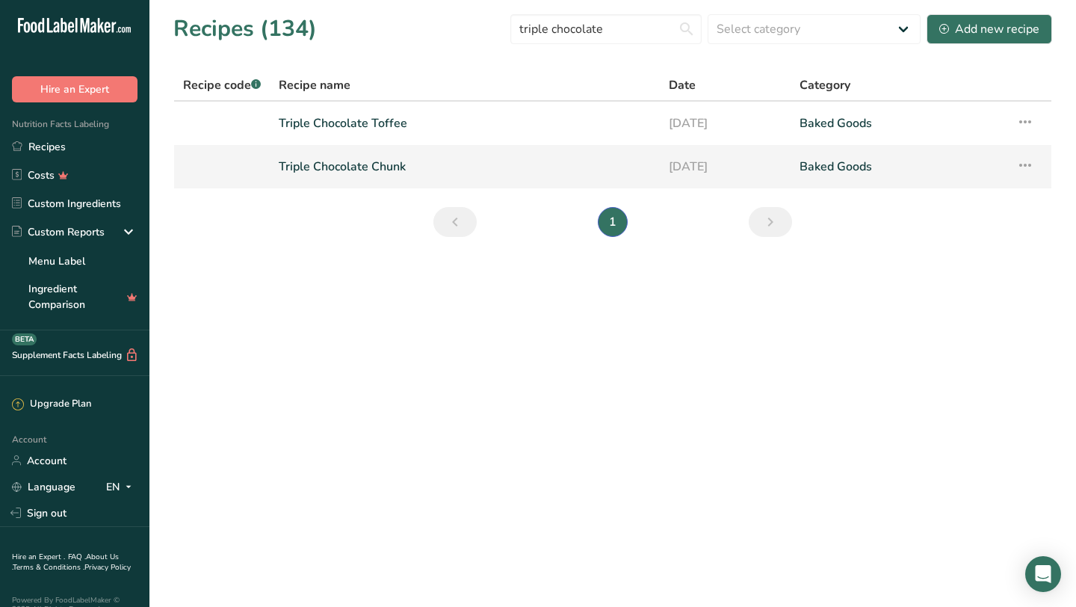
click at [483, 171] on link "Triple Chocolate Chunk" at bounding box center [465, 166] width 372 height 31
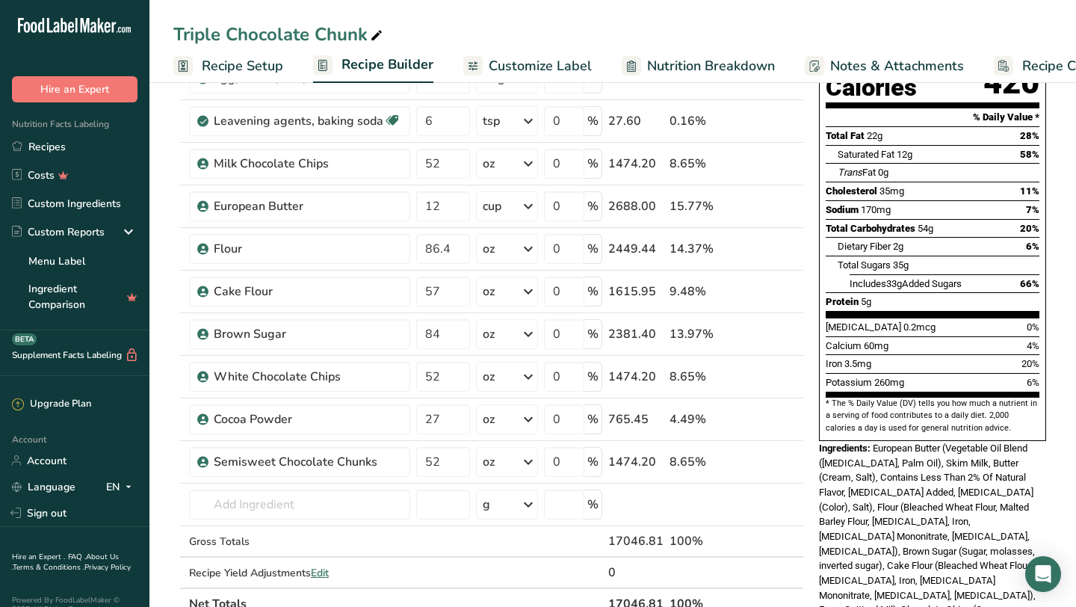
scroll to position [191, 0]
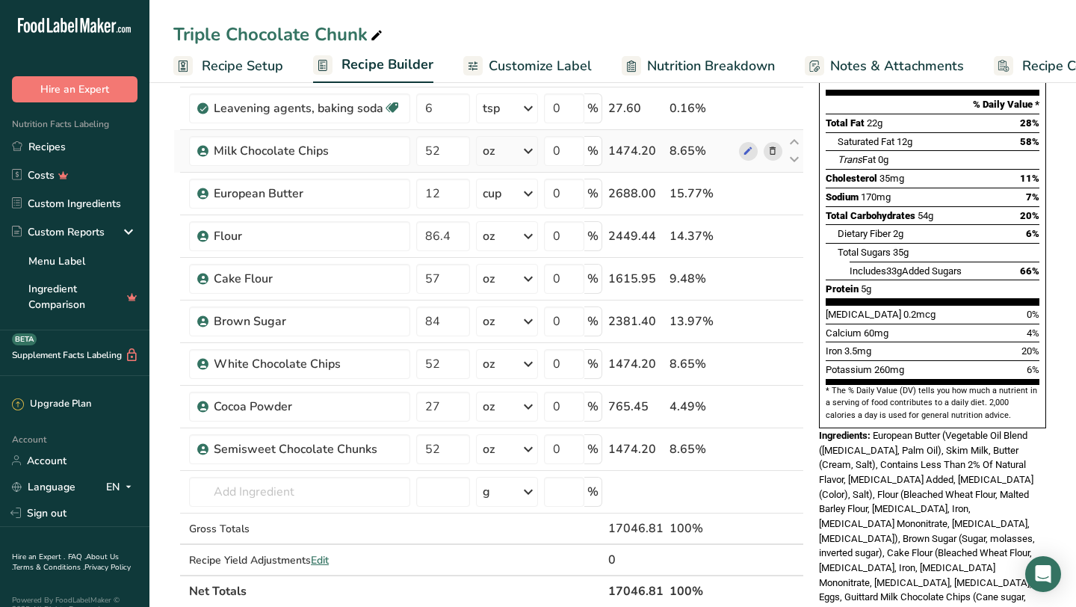
click at [772, 149] on icon at bounding box center [772, 151] width 10 height 16
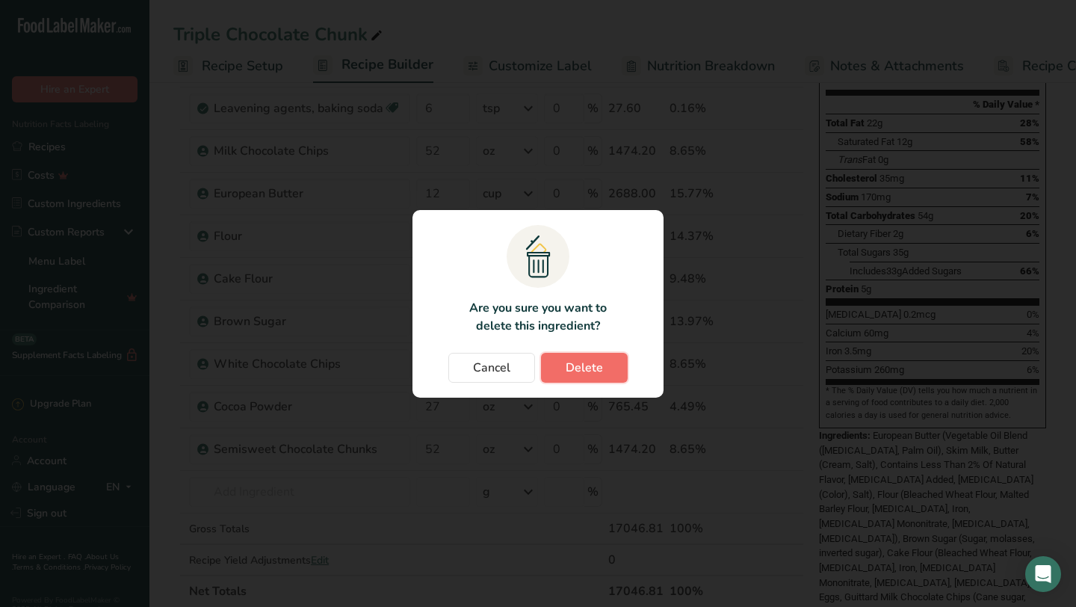
click at [604, 379] on button "Delete" at bounding box center [584, 368] width 87 height 30
type input "12"
type input "86.4"
type input "57"
type input "84"
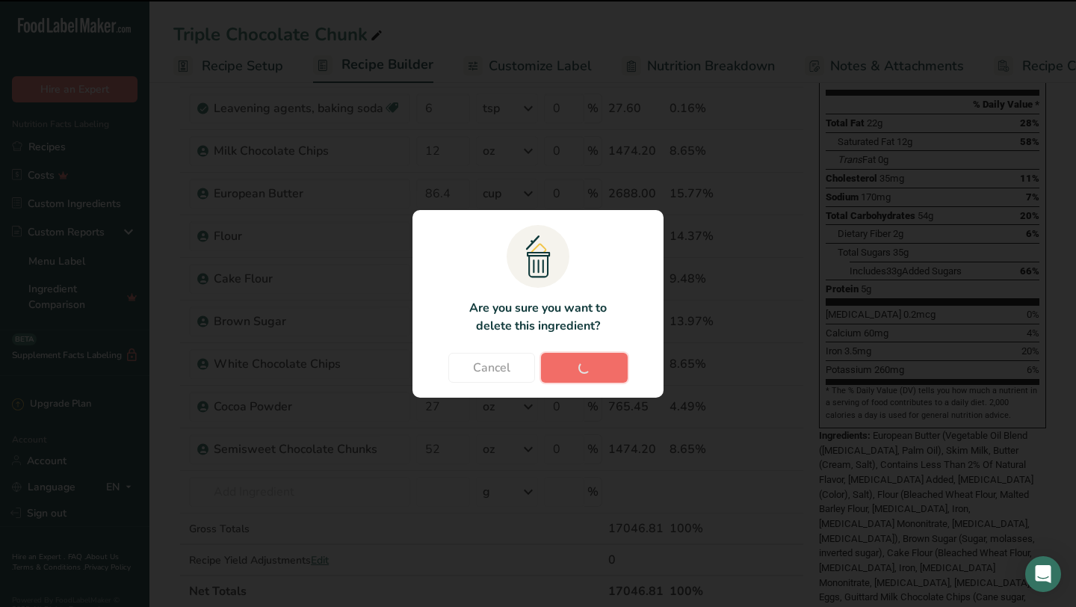
type input "52"
type input "27"
type input "52"
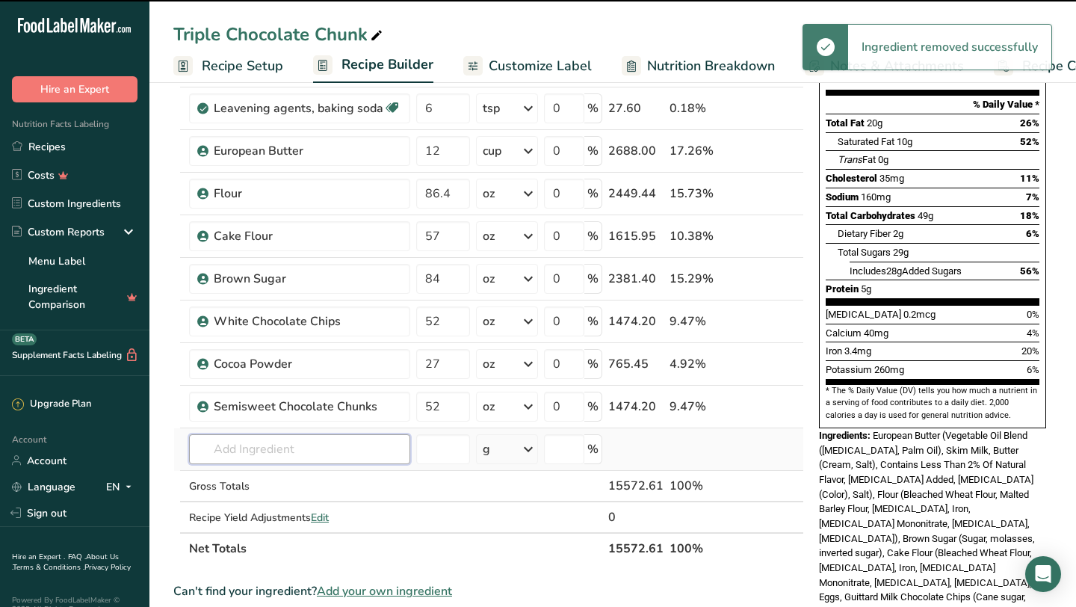
click at [342, 443] on input "text" at bounding box center [299, 449] width 221 height 30
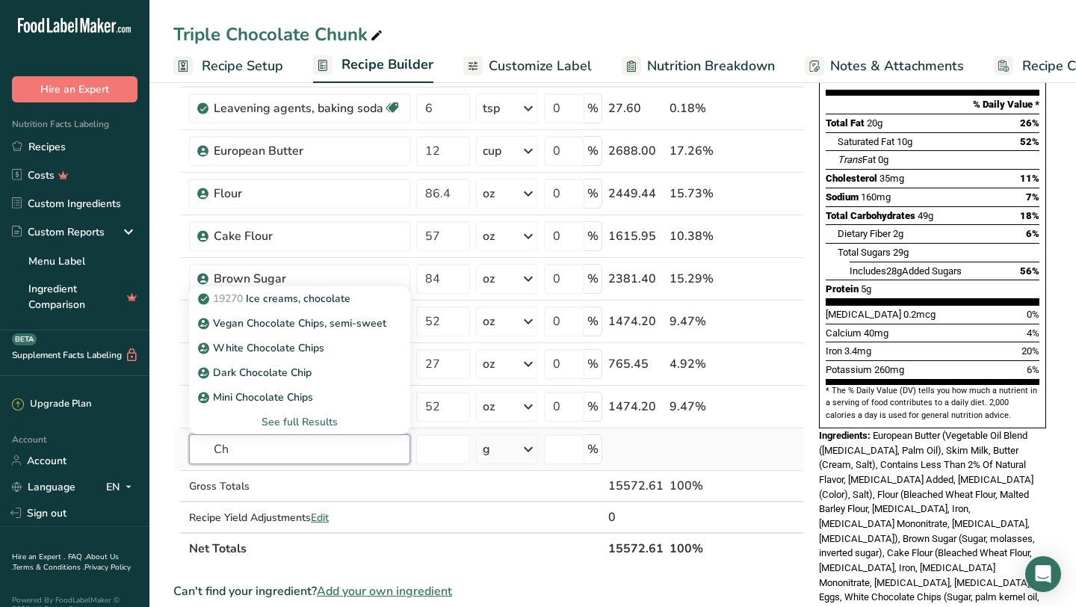
type input "C"
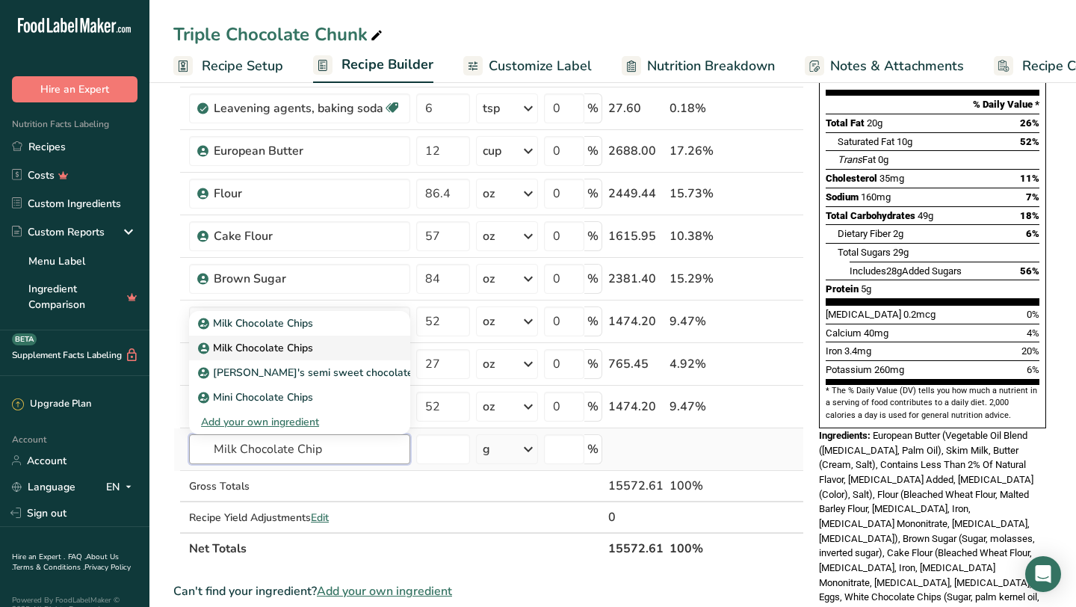
type input "Milk Chocolate Chip"
click at [294, 331] on p "Milk Chocolate Chips" at bounding box center [257, 323] width 112 height 16
type input "Milk Chocolate Chips"
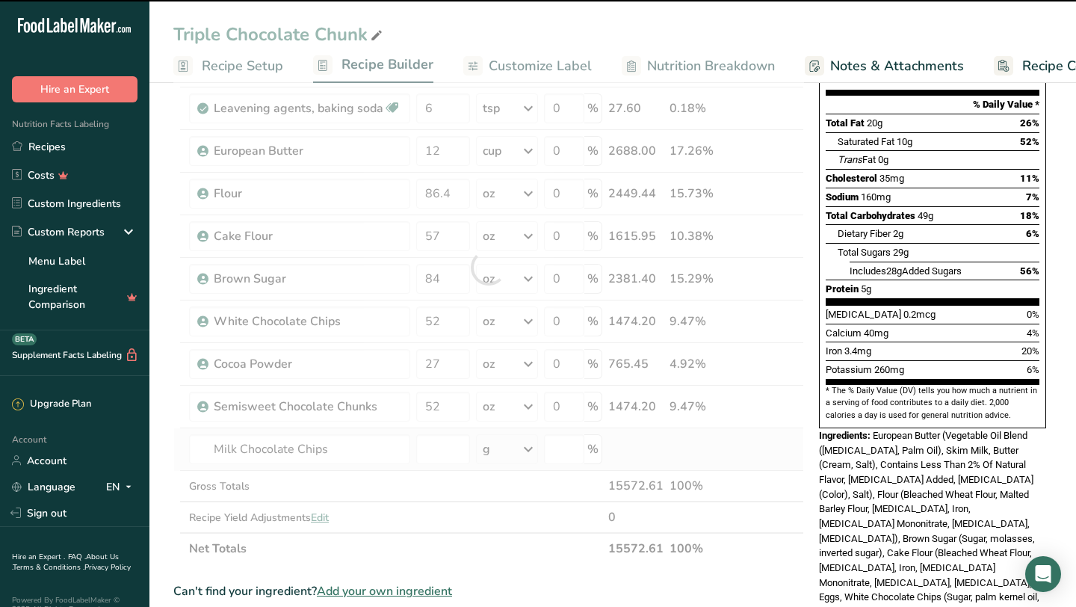
type input "0"
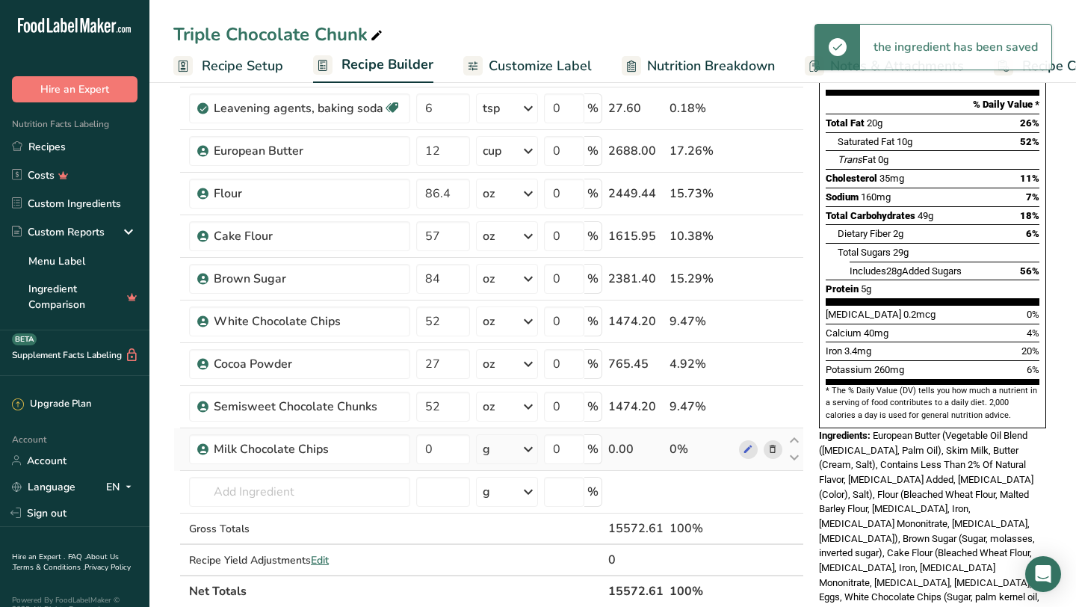
click at [508, 453] on div "g" at bounding box center [507, 449] width 62 height 30
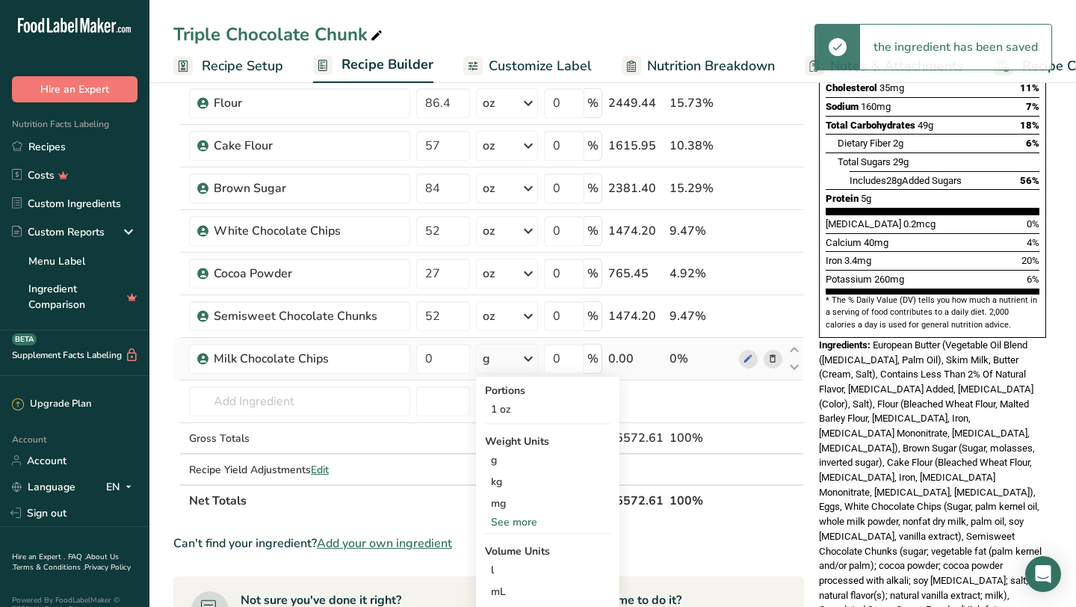
scroll to position [283, 0]
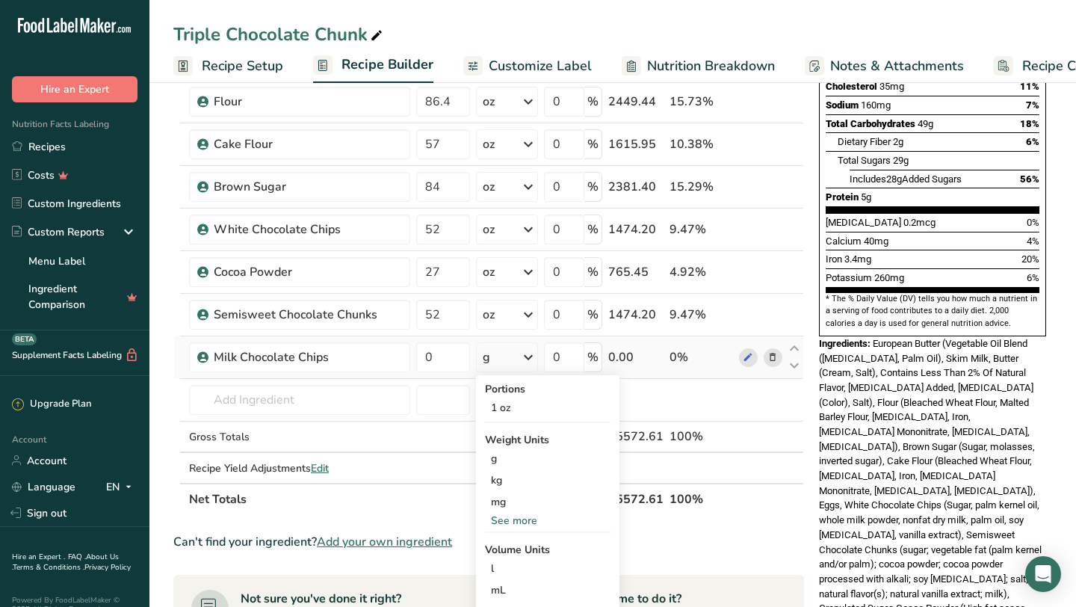
click at [515, 520] on div "See more" at bounding box center [547, 520] width 125 height 16
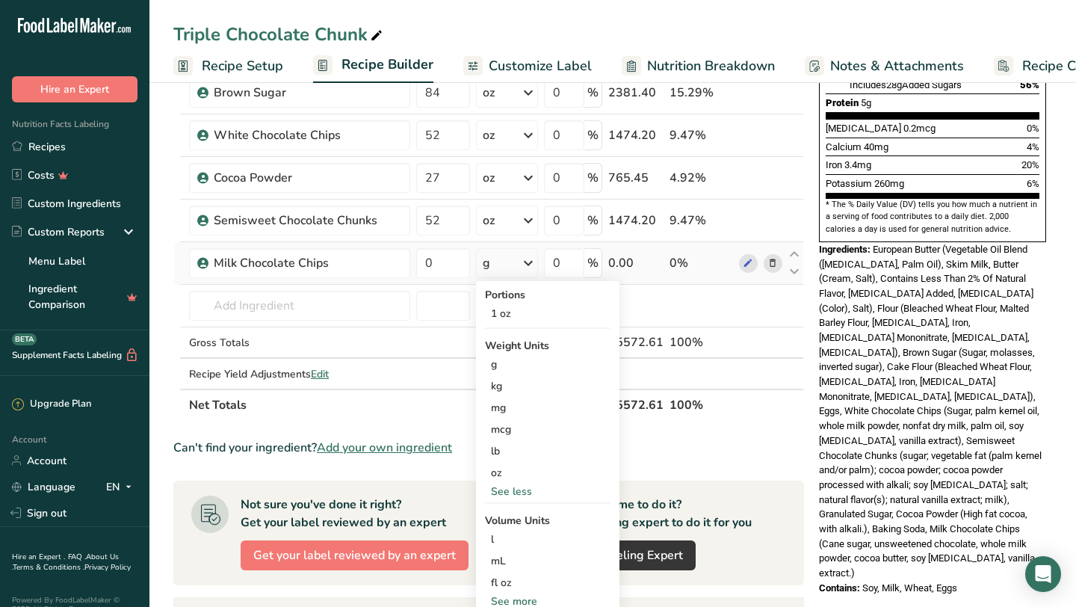
scroll to position [378, 0]
click at [502, 479] on div "oz" at bounding box center [547, 472] width 125 height 22
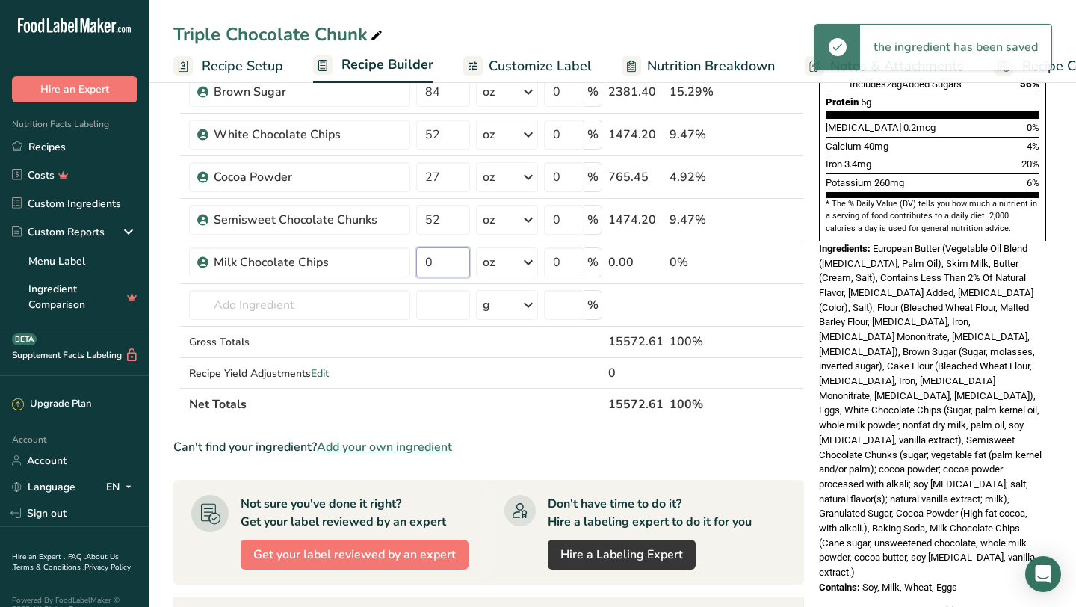
click at [424, 265] on input "0" at bounding box center [443, 262] width 54 height 30
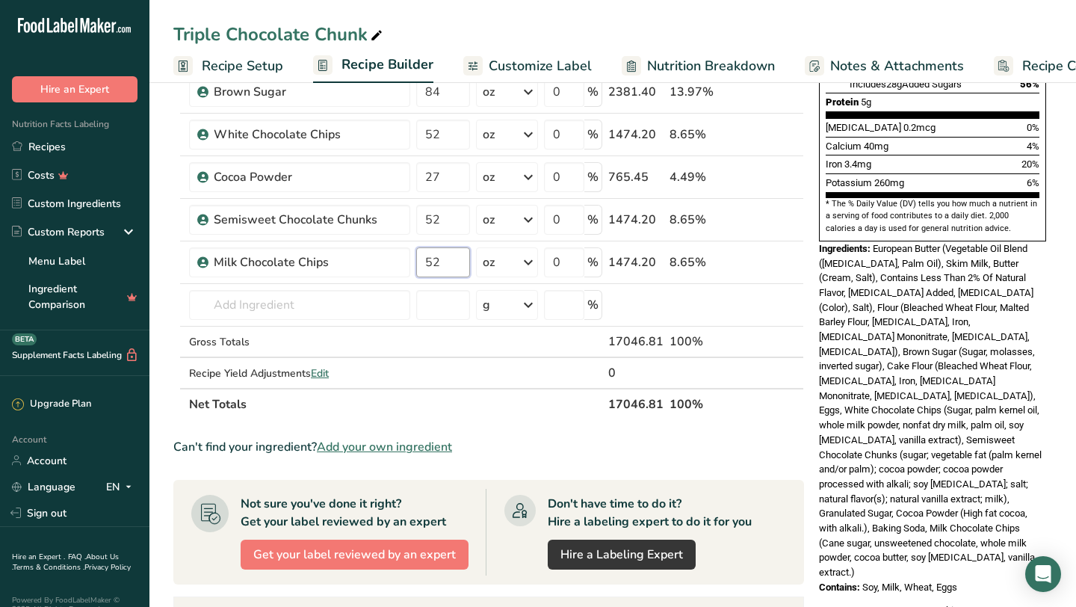
type input "52"
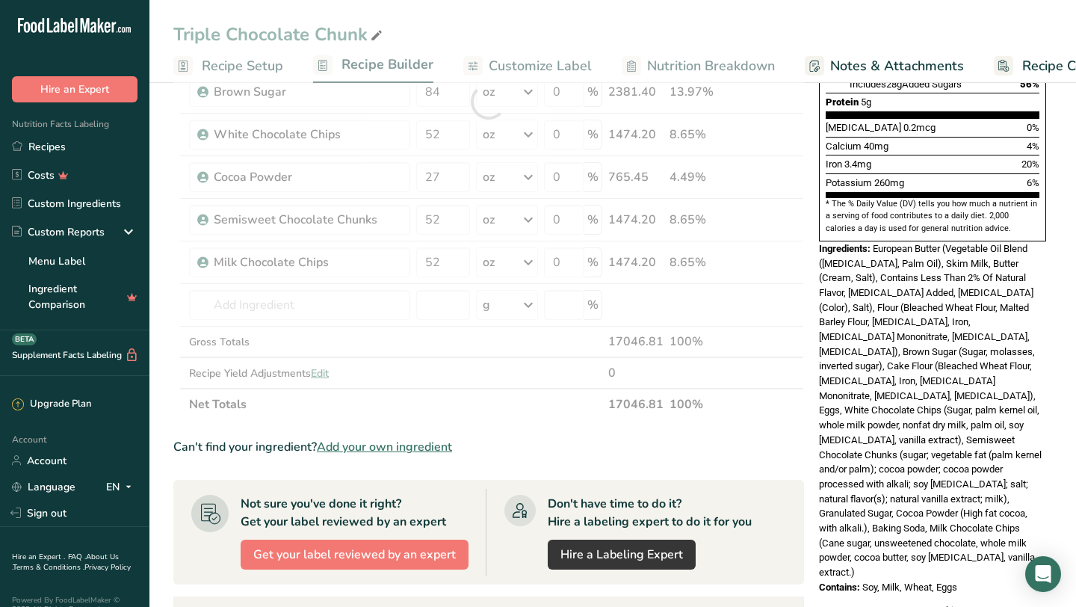
click at [861, 335] on span "European Butter (Vegetable Oil Blend ([MEDICAL_DATA], Palm Oil), Skim Milk, But…" at bounding box center [930, 410] width 223 height 335
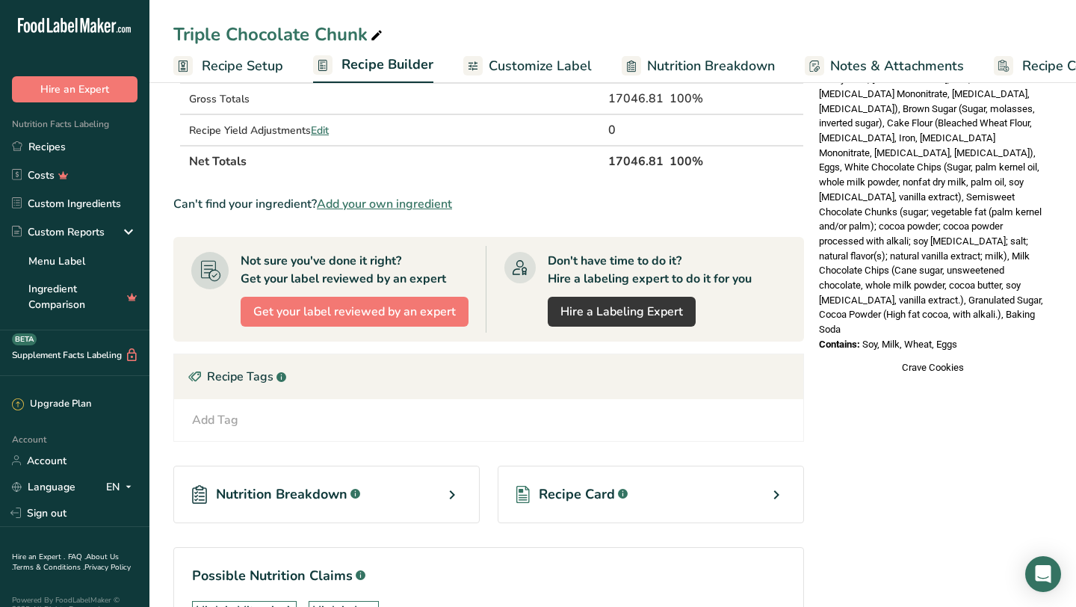
scroll to position [0, 0]
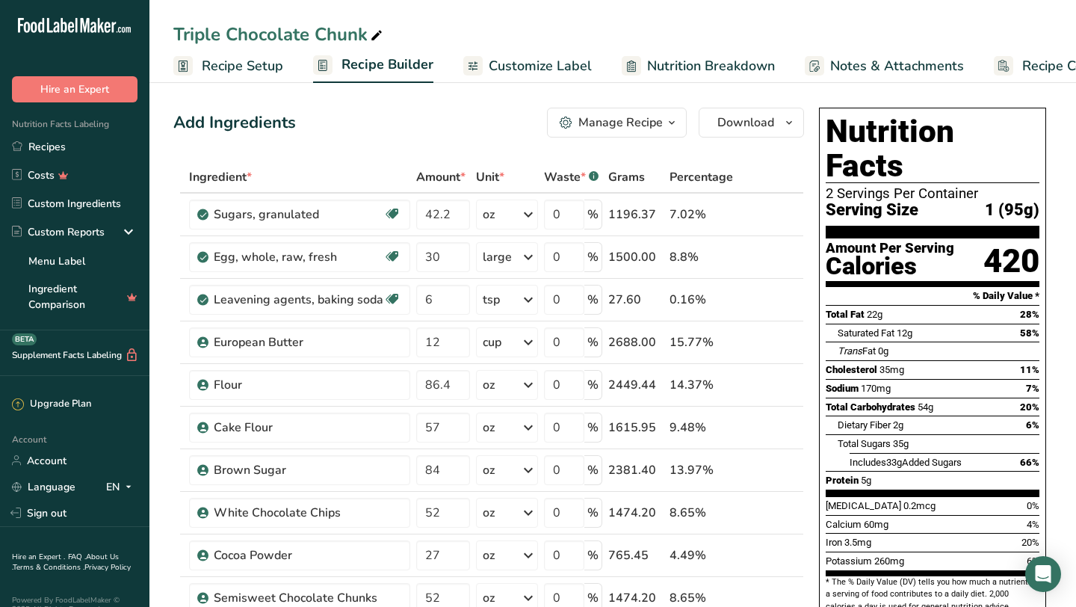
click at [576, 64] on span "Customize Label" at bounding box center [539, 66] width 103 height 20
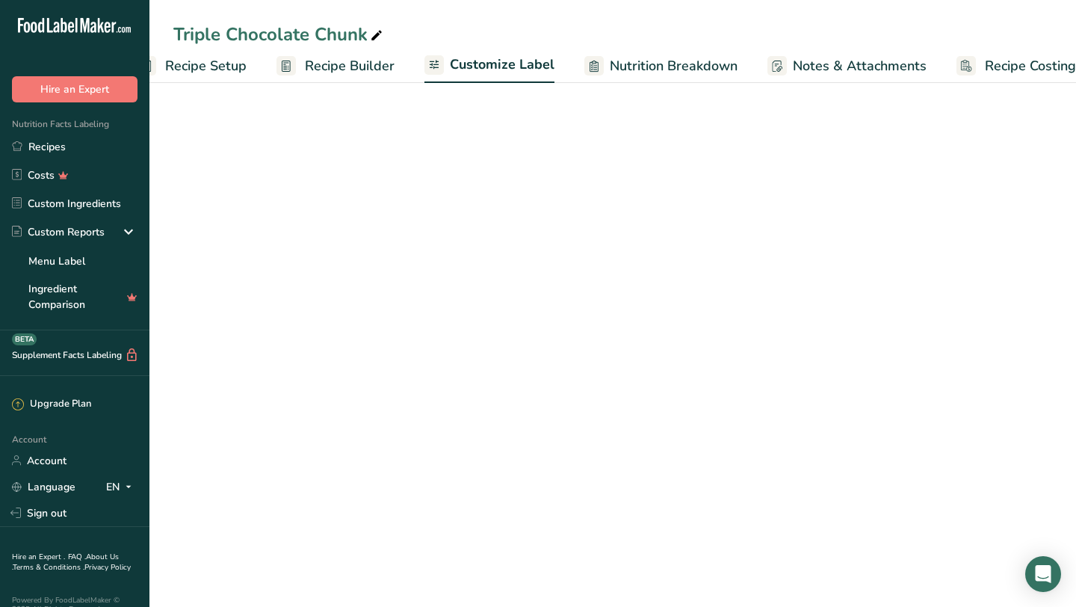
scroll to position [0, 75]
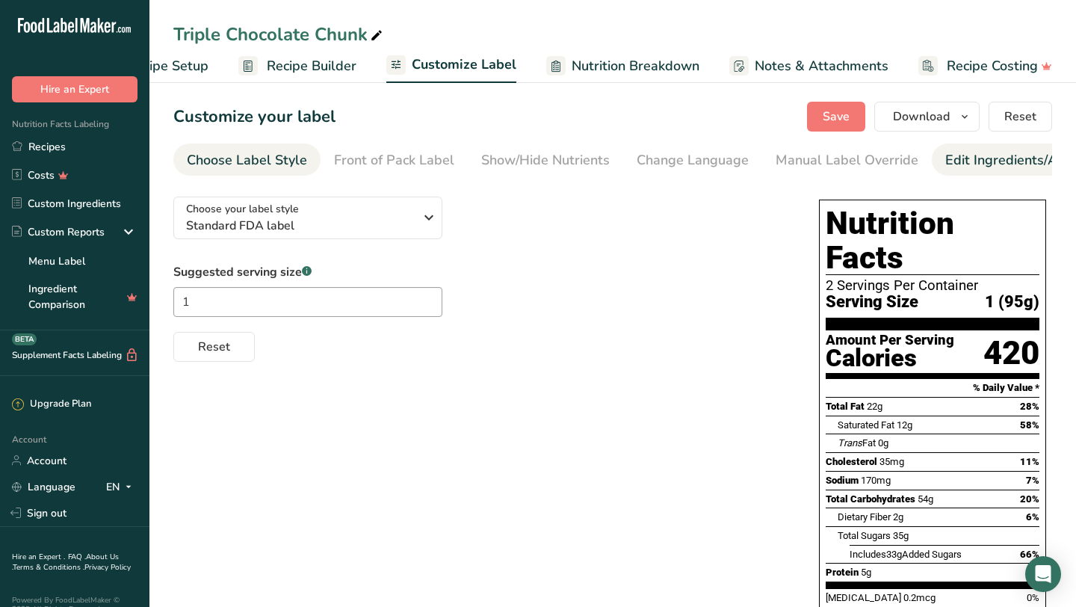
click at [949, 158] on div "Edit Ingredients/Allergens List" at bounding box center [1040, 160] width 190 height 20
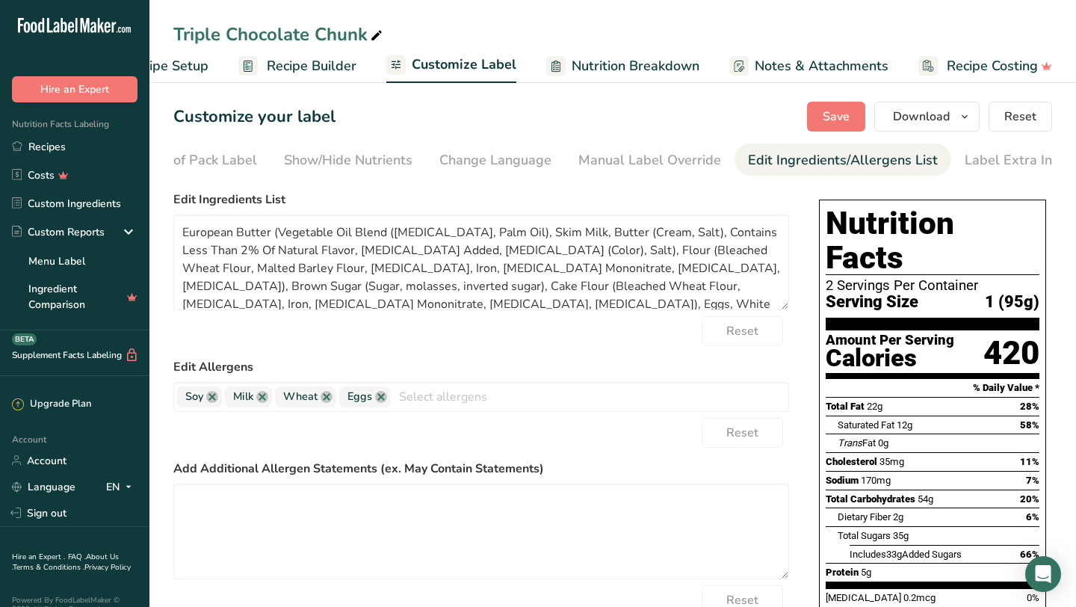
scroll to position [0, 207]
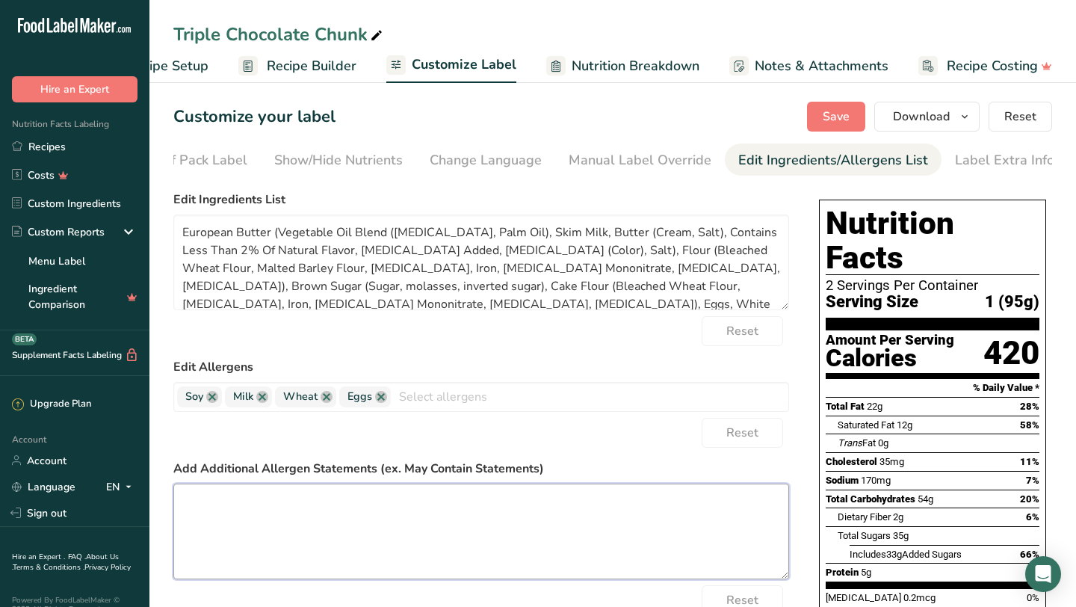
click at [459, 512] on textarea at bounding box center [480, 531] width 615 height 96
paste textarea "Our cookies are made onsite and may come into contact with different allergens …"
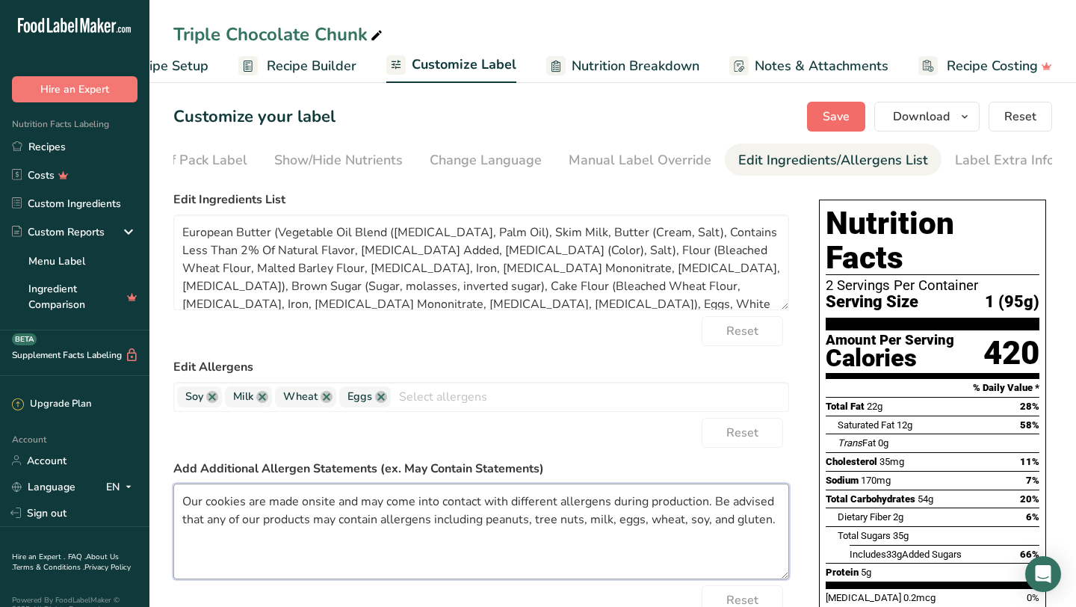
type textarea "Our cookies are made onsite and may come into contact with different allergens …"
click at [833, 117] on span "Save" at bounding box center [835, 117] width 27 height 18
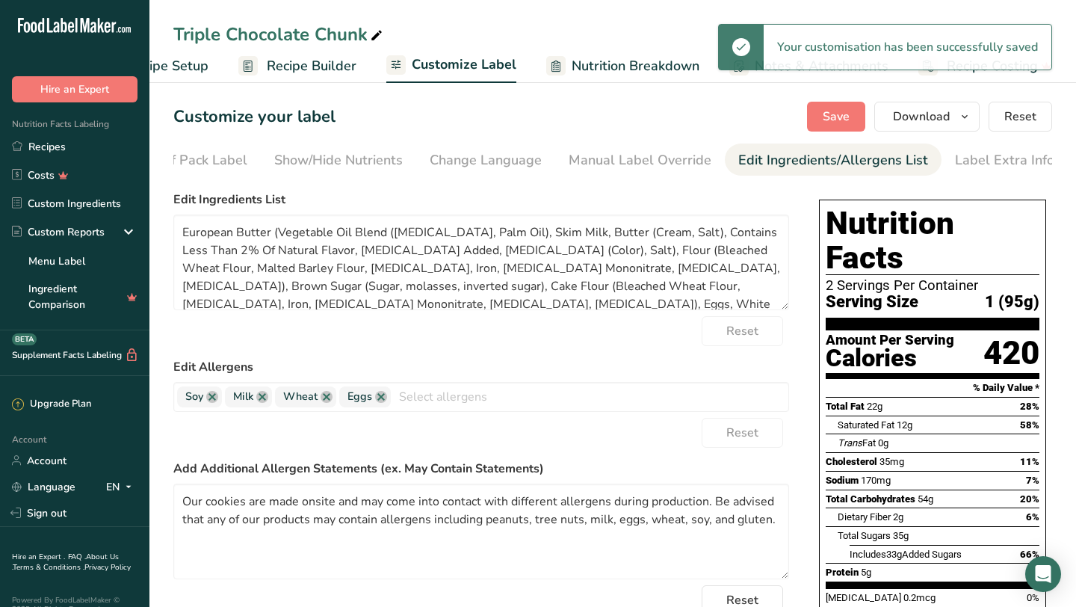
click at [322, 38] on div "Triple Chocolate Chunk" at bounding box center [279, 34] width 212 height 27
click at [322, 38] on input "Triple Chocolate Chunk" at bounding box center [612, 34] width 878 height 27
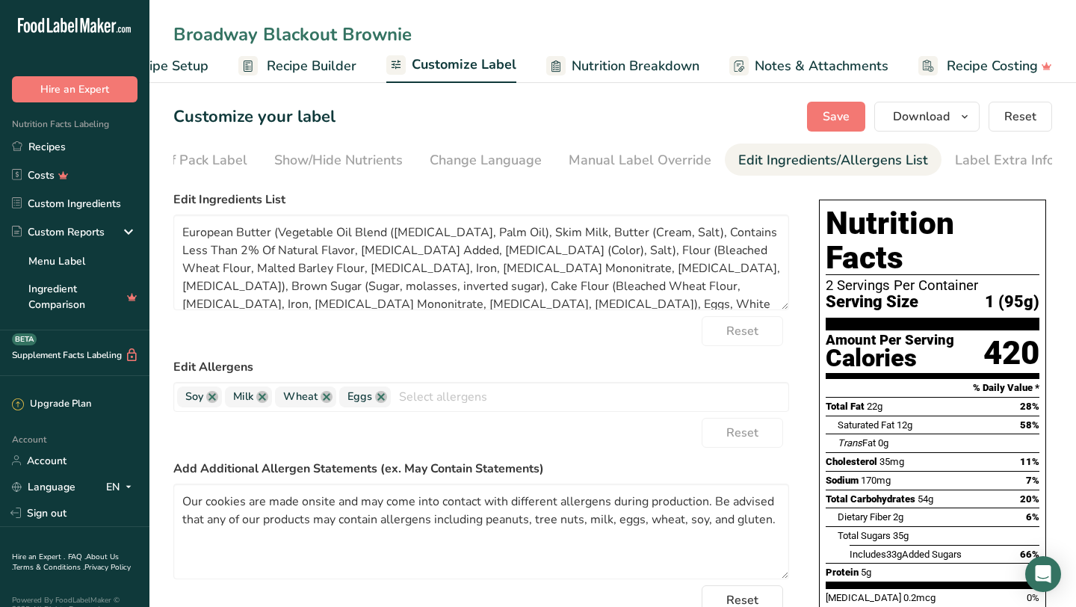
type input "Broadway Blackout Brownie"
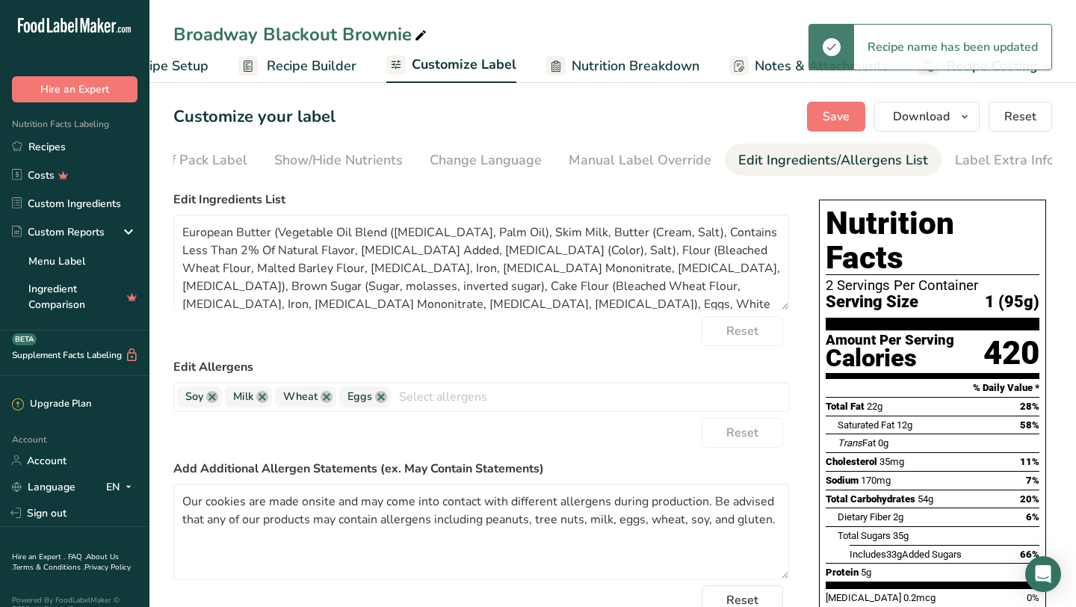
click at [293, 40] on div "Broadway Blackout Brownie" at bounding box center [301, 34] width 256 height 27
click at [293, 40] on input "Broadway Blackout Brownie" at bounding box center [612, 34] width 878 height 27
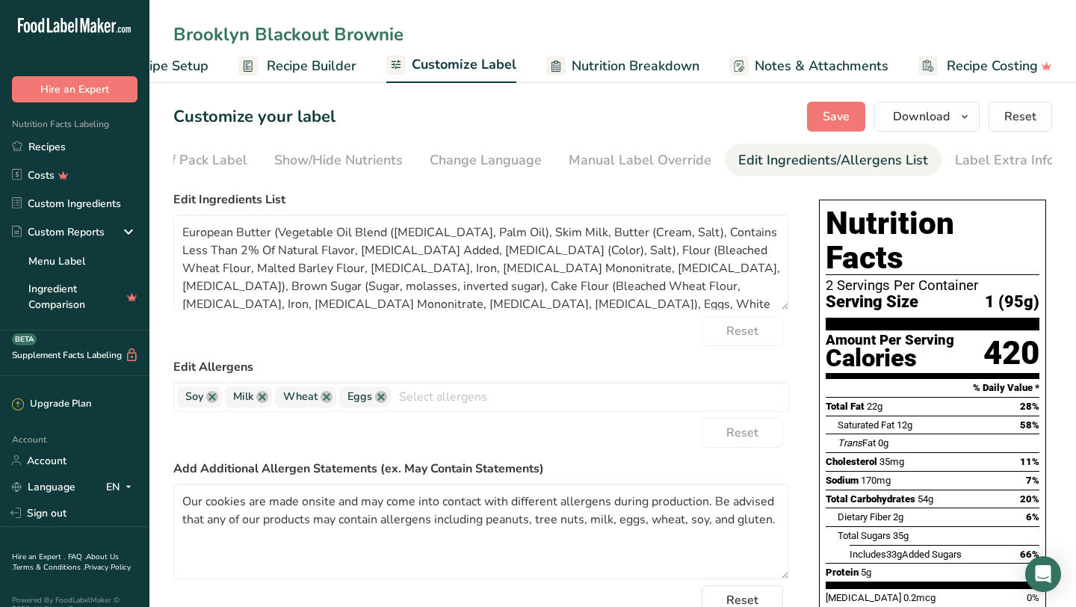
type input "Brooklyn Blackout Brownie"
click at [731, 119] on div "Customize your label Save Download Choose what to show on your downloaded label…" at bounding box center [612, 117] width 878 height 30
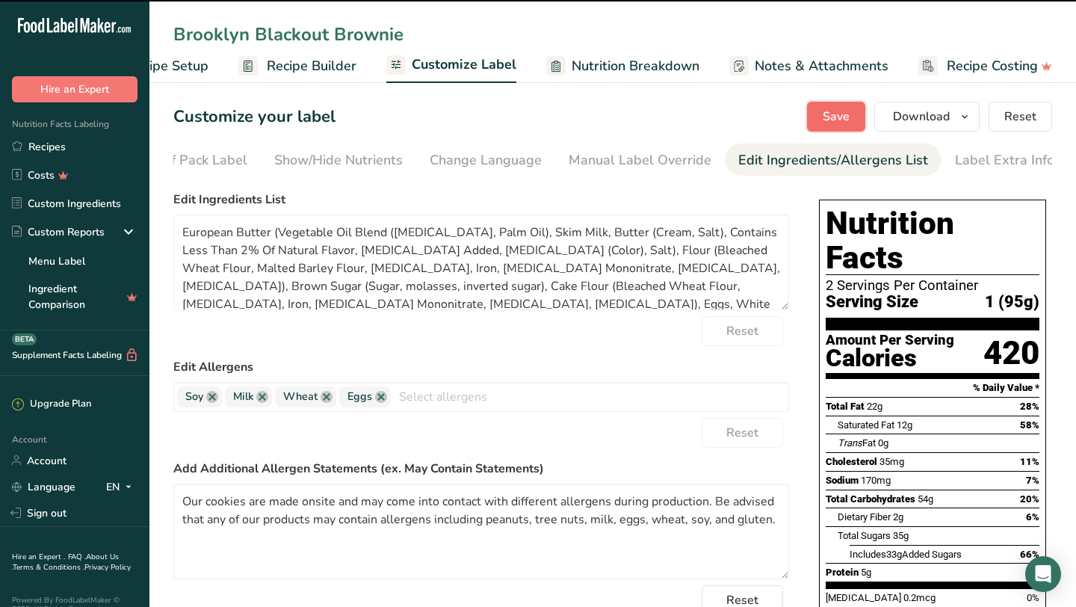
click at [839, 119] on span "Save" at bounding box center [835, 117] width 27 height 18
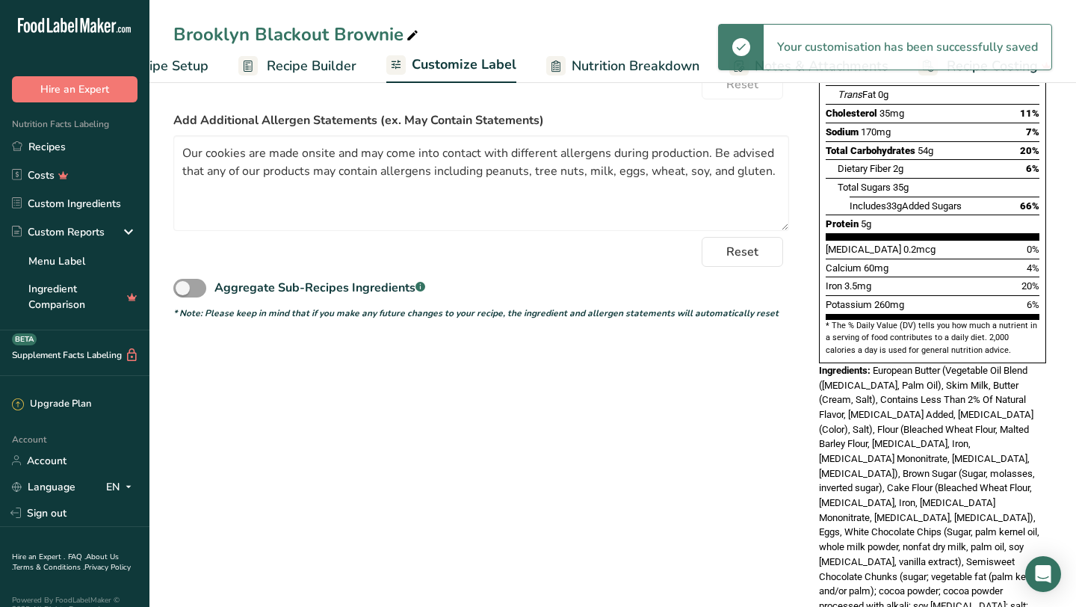
scroll to position [0, 0]
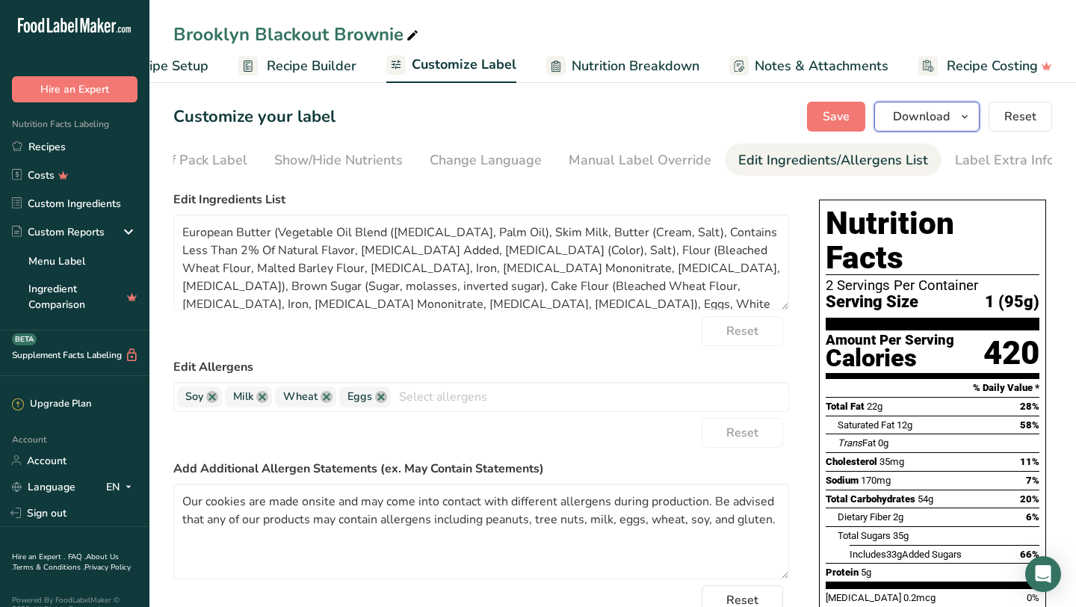
click at [928, 121] on span "Download" at bounding box center [921, 117] width 57 height 18
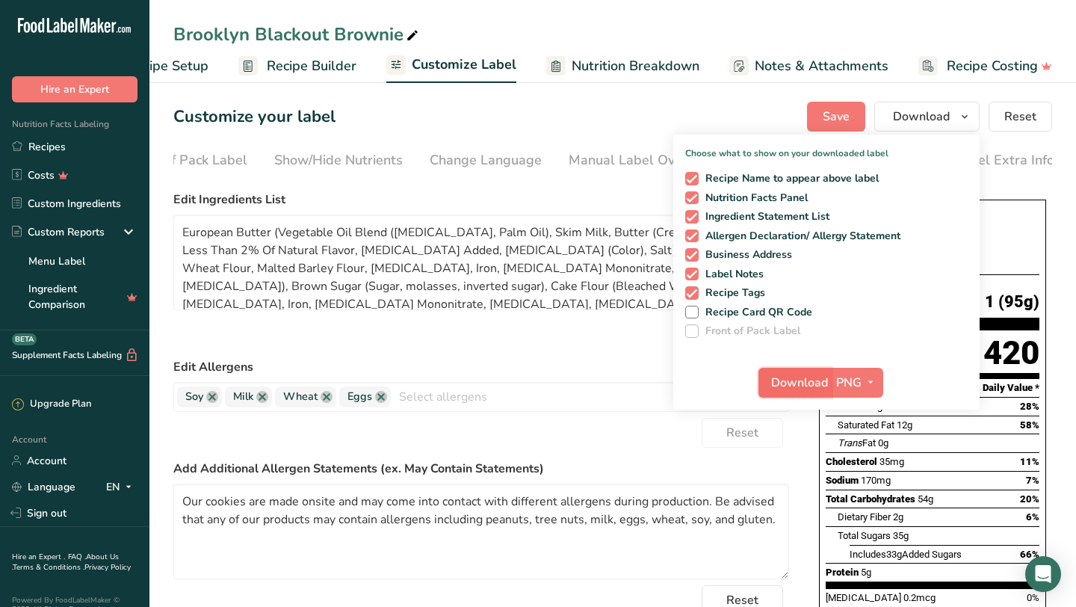
click at [819, 385] on span "Download" at bounding box center [799, 382] width 57 height 18
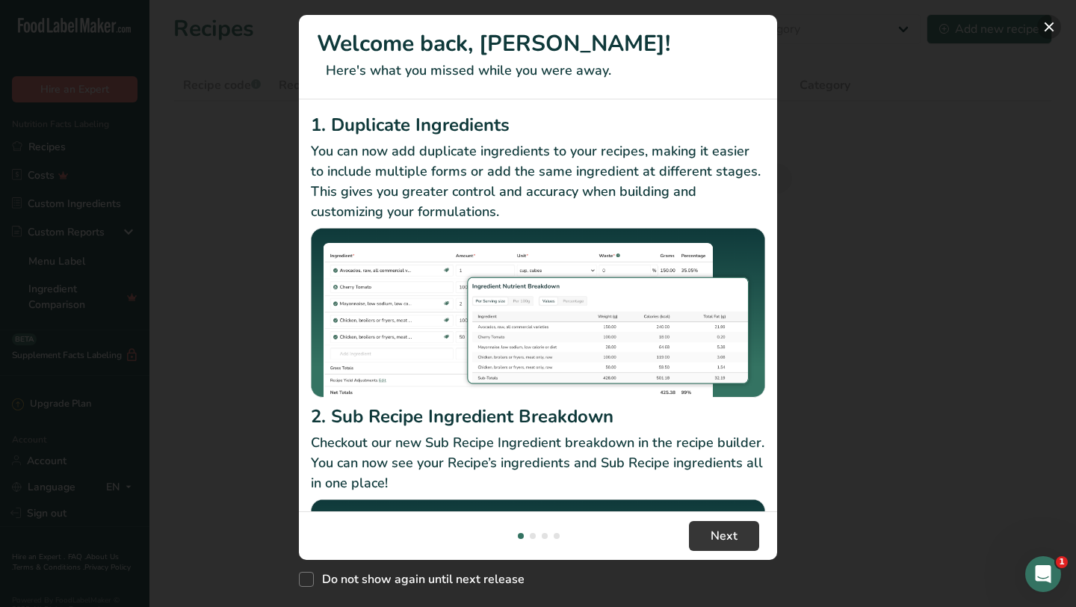
click at [1051, 19] on button "New Features" at bounding box center [1049, 27] width 24 height 24
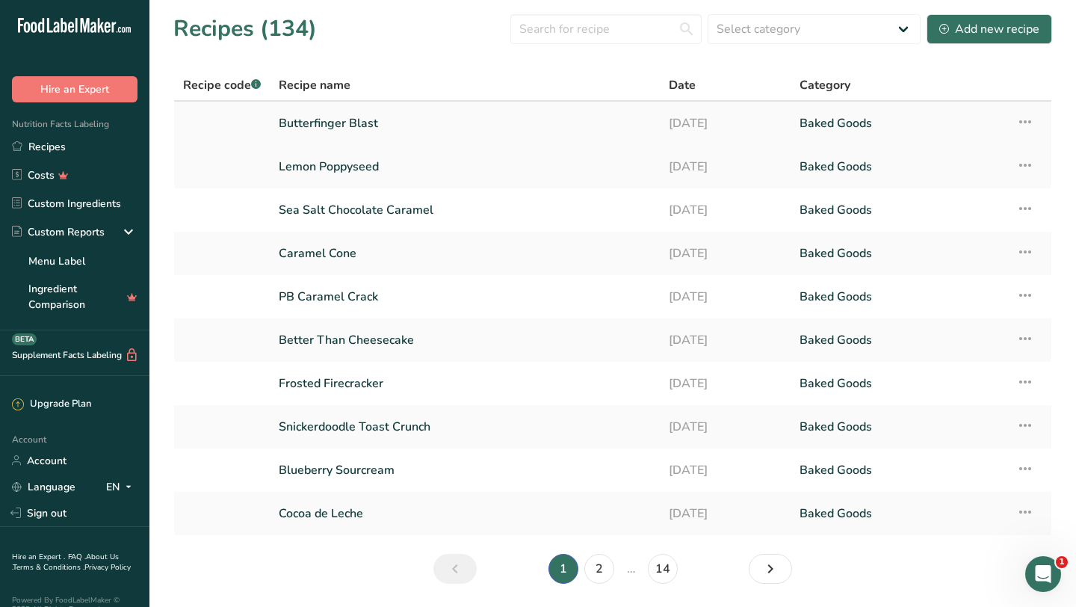
click at [359, 125] on link "Butterfinger Blast" at bounding box center [465, 123] width 372 height 31
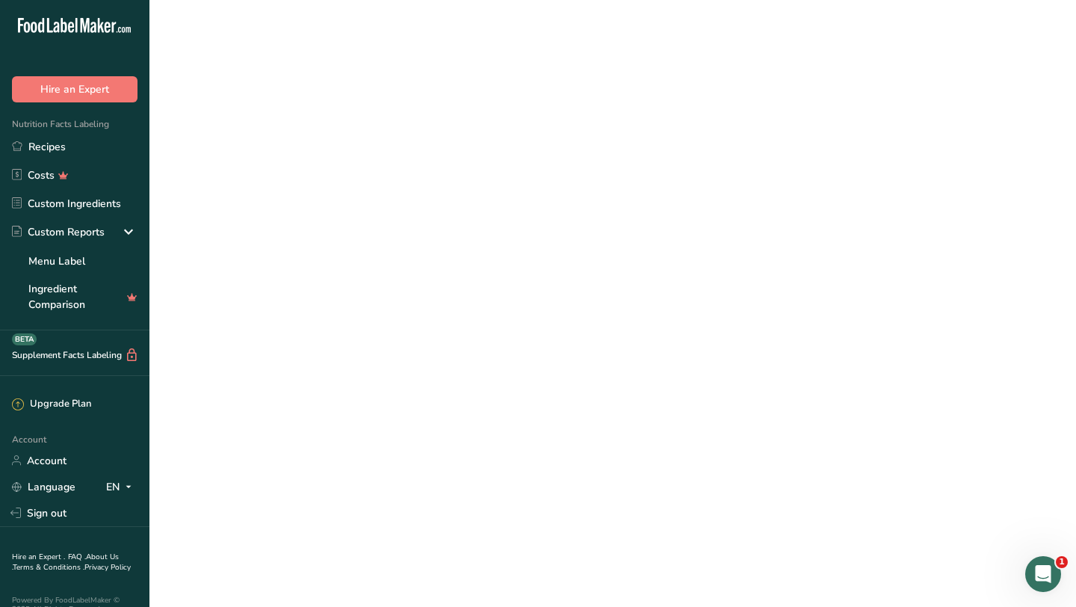
click at [359, 125] on link "Butterfinger Blast" at bounding box center [465, 123] width 372 height 31
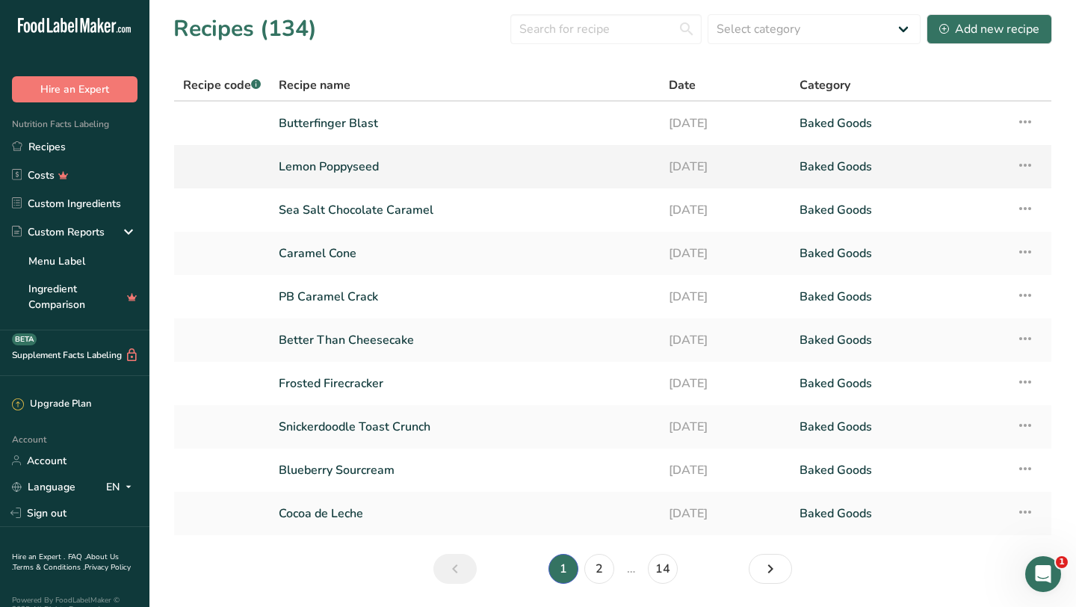
click at [370, 164] on link "Lemon Poppyseed" at bounding box center [465, 166] width 372 height 31
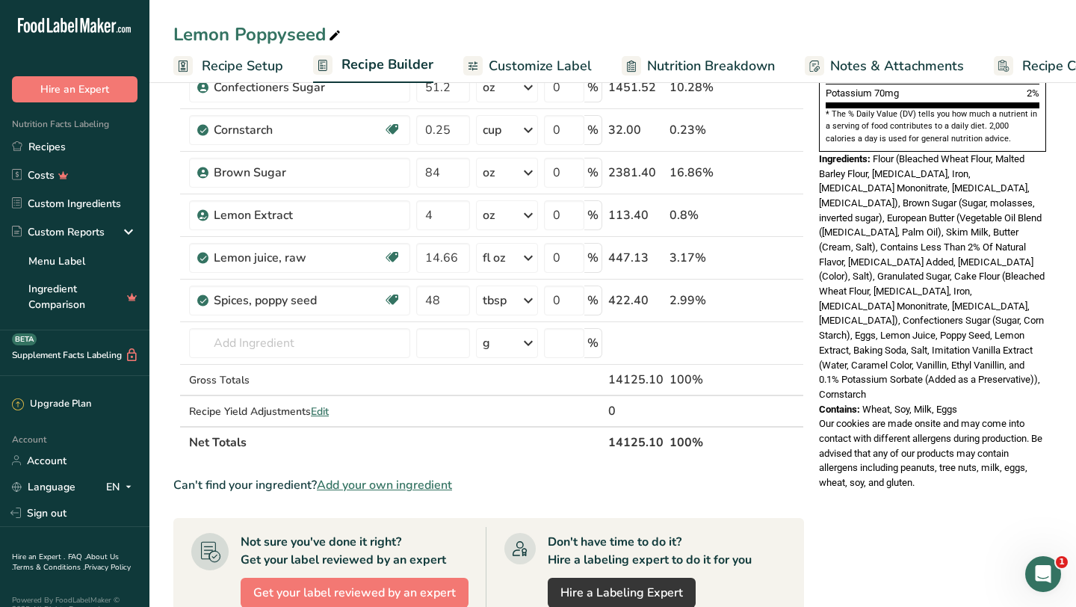
scroll to position [459, 0]
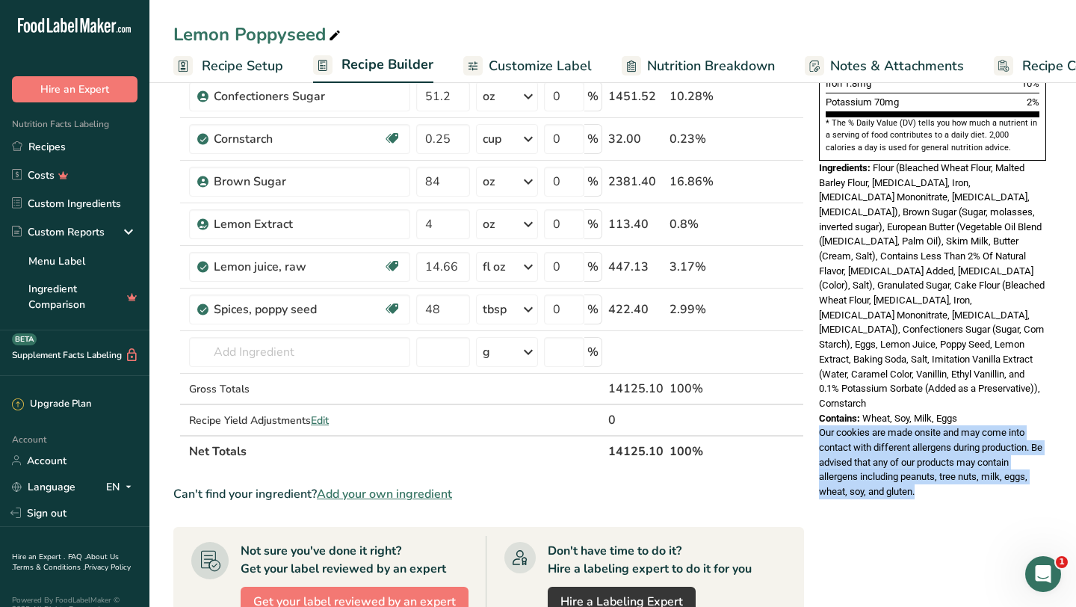
drag, startPoint x: 921, startPoint y: 429, endPoint x: 819, endPoint y: 367, distance: 119.0
click at [819, 425] on div "Our cookies are made onsite and may come into contact with different allergens …" at bounding box center [932, 461] width 227 height 73
copy span "Our cookies are made onsite and may come into contact with different allergens …"
